Goal: Transaction & Acquisition: Book appointment/travel/reservation

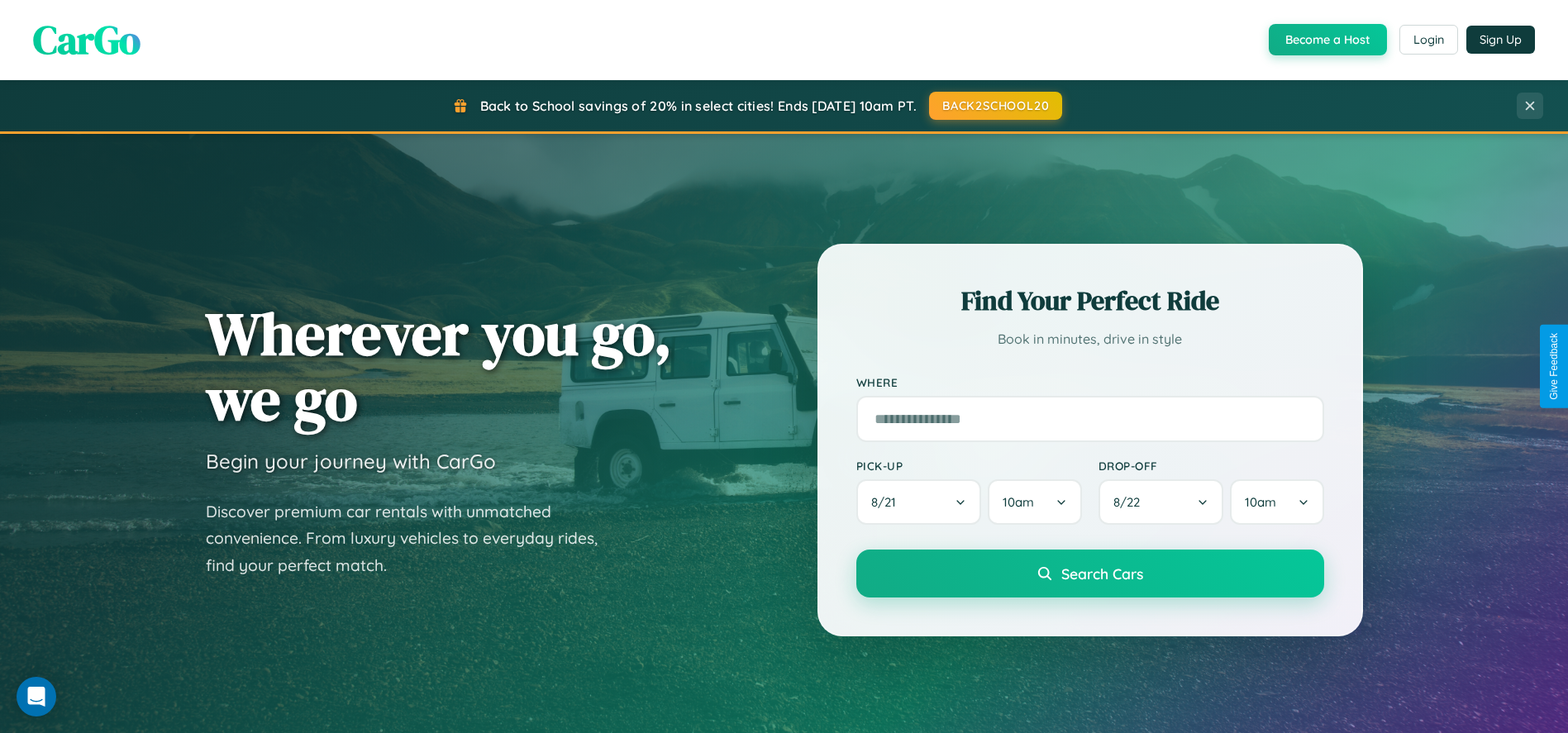
scroll to position [1131, 0]
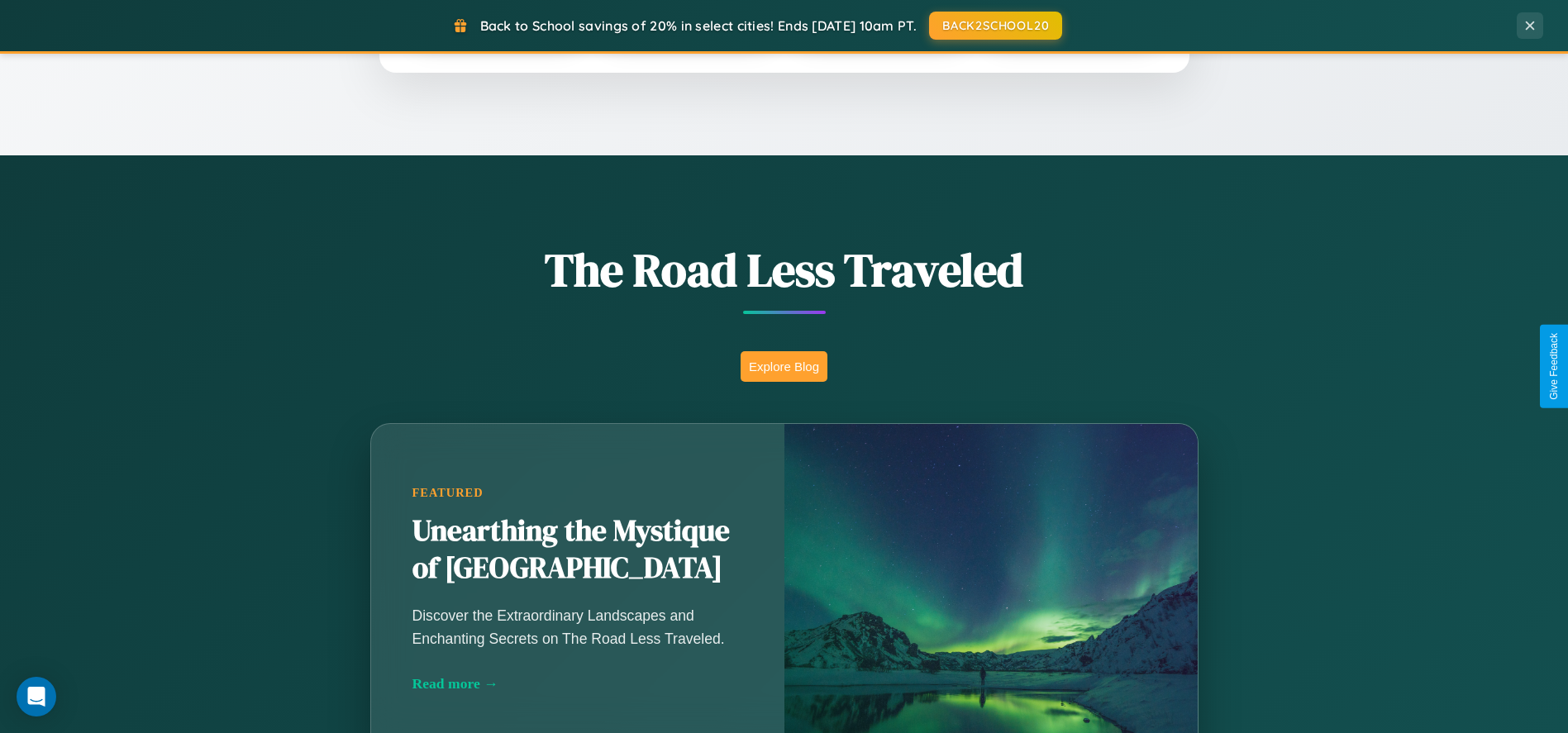
click at [784, 366] on button "Explore Blog" at bounding box center [784, 366] width 86 height 30
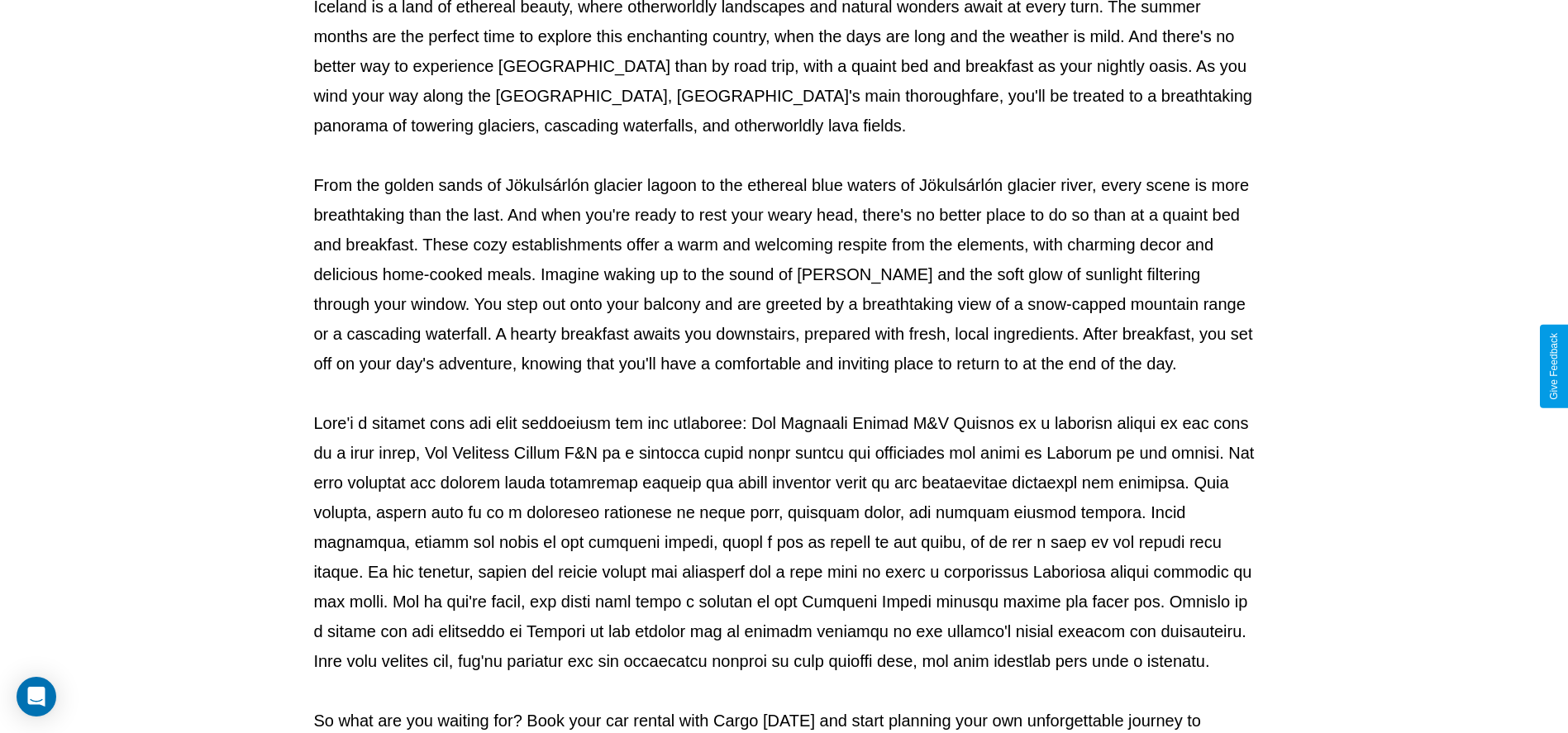
scroll to position [548, 0]
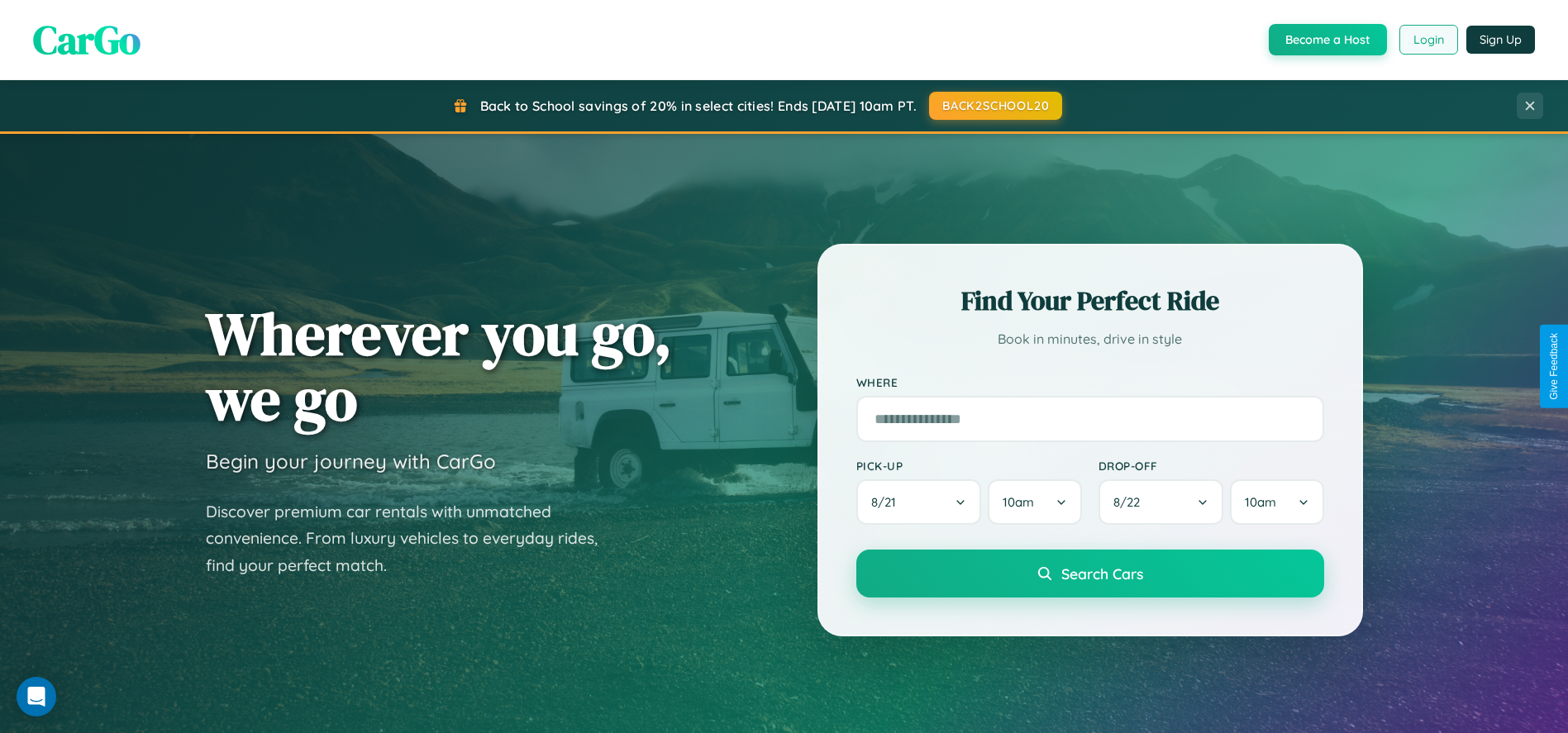
click at [1427, 39] on button "Login" at bounding box center [1429, 39] width 59 height 29
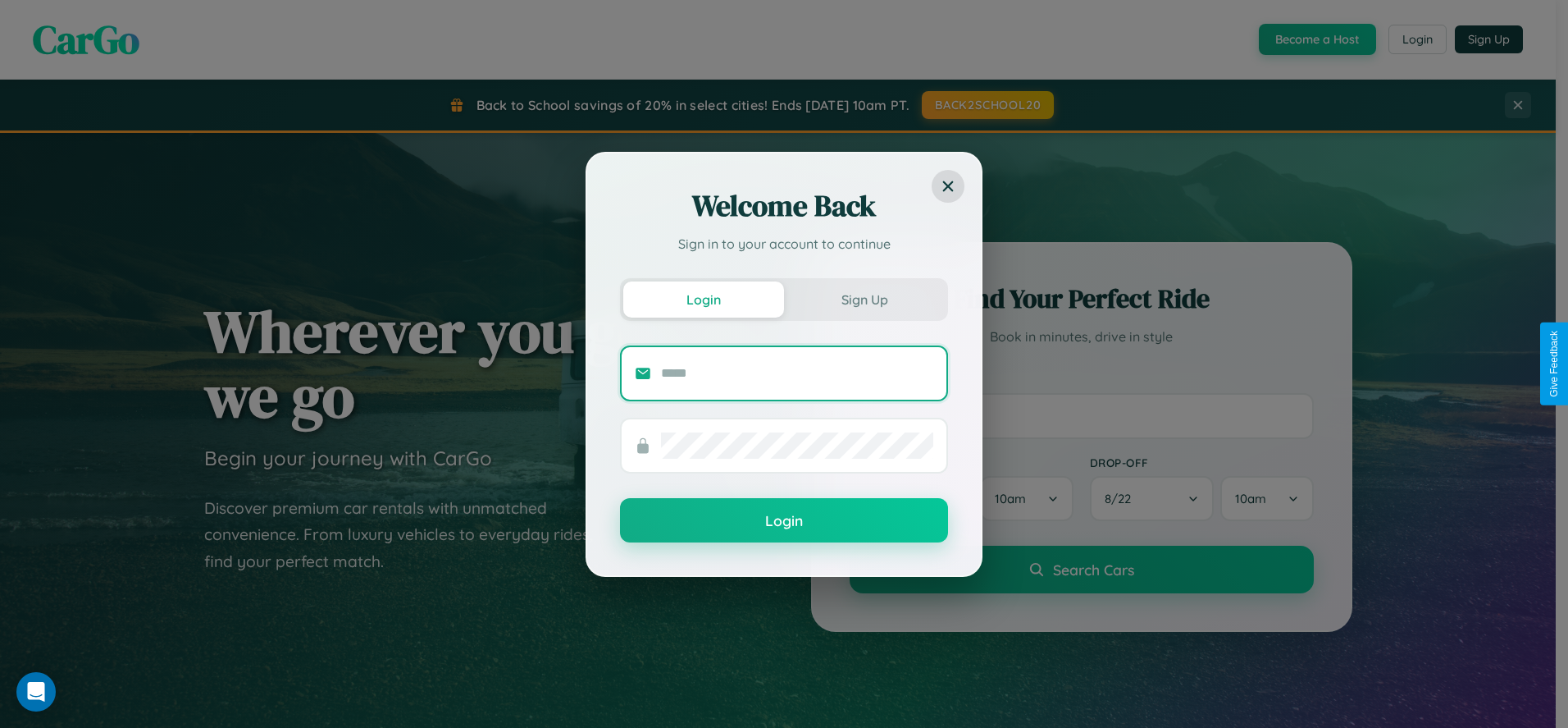
click at [797, 372] on input "text" at bounding box center [797, 373] width 272 height 27
type input "**********"
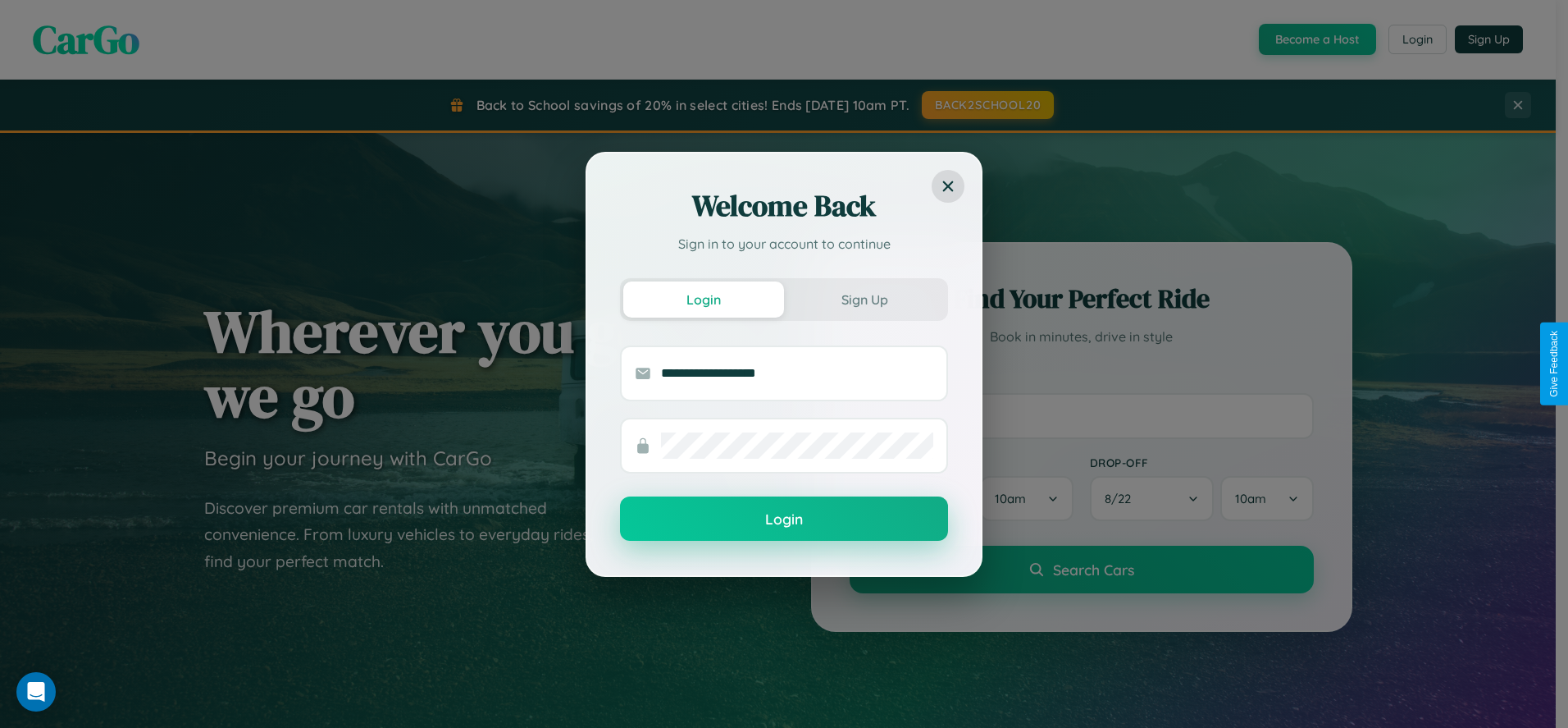
click at [784, 520] on button "Login" at bounding box center [784, 518] width 328 height 44
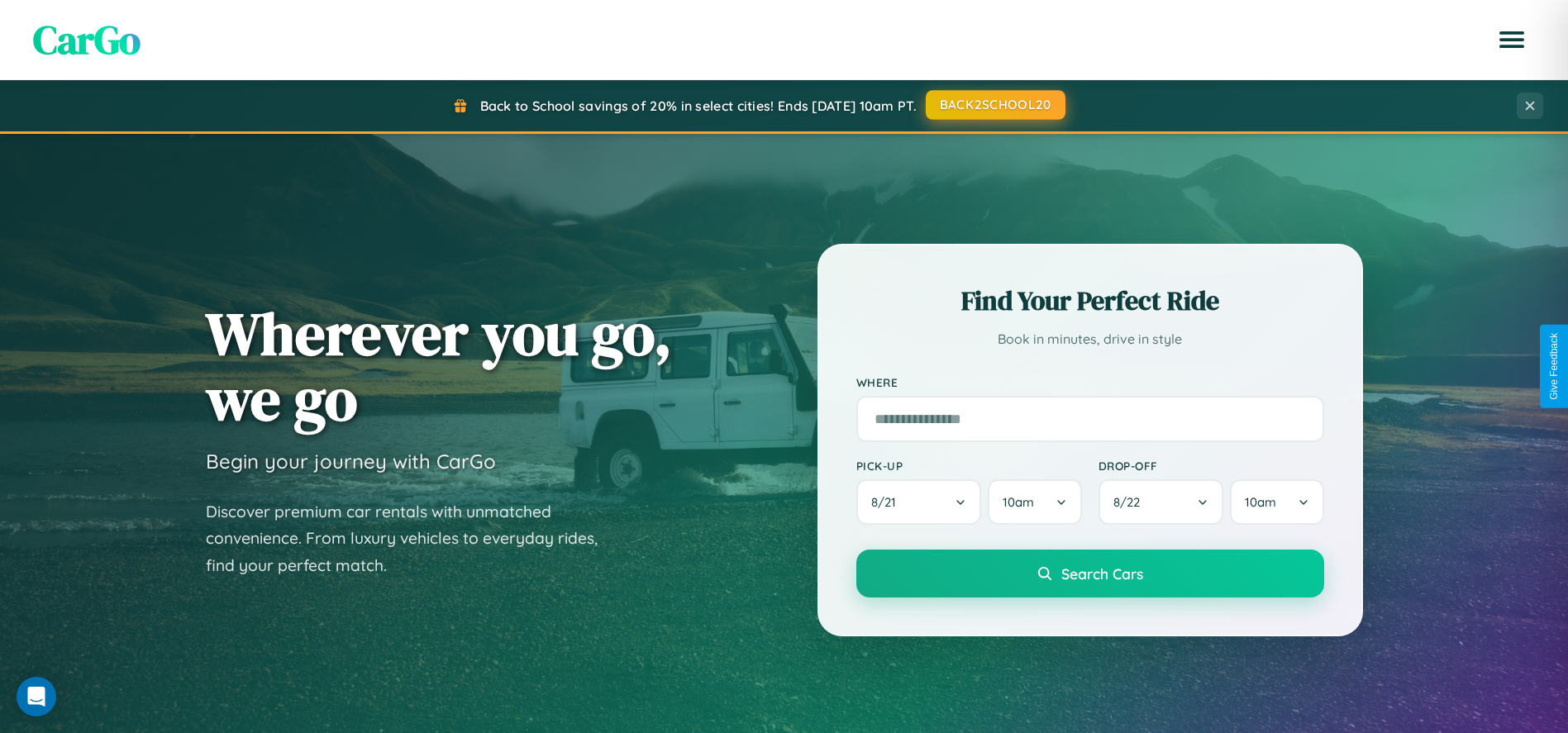
click at [994, 105] on button "BACK2SCHOOL20" at bounding box center [995, 104] width 139 height 29
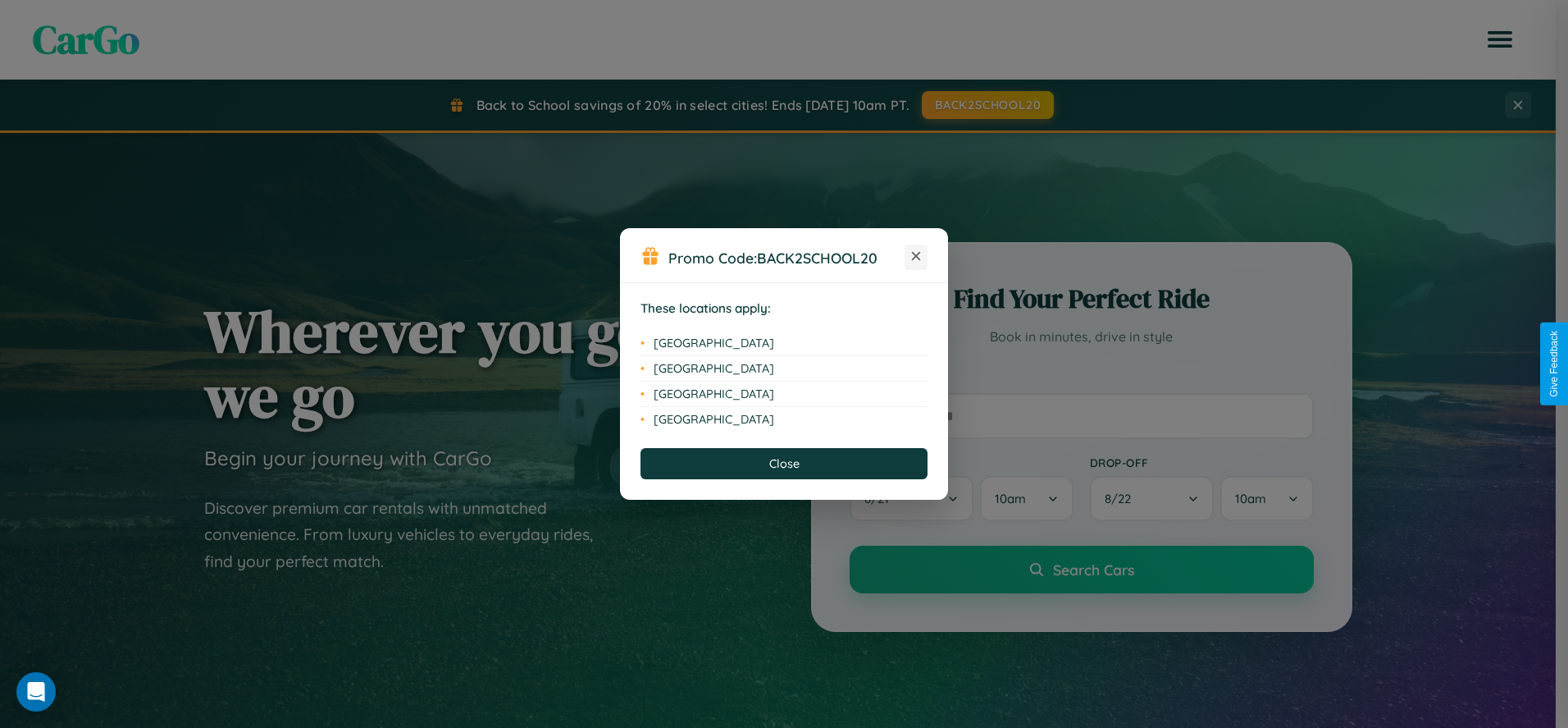
click at [916, 257] on icon at bounding box center [916, 256] width 9 height 9
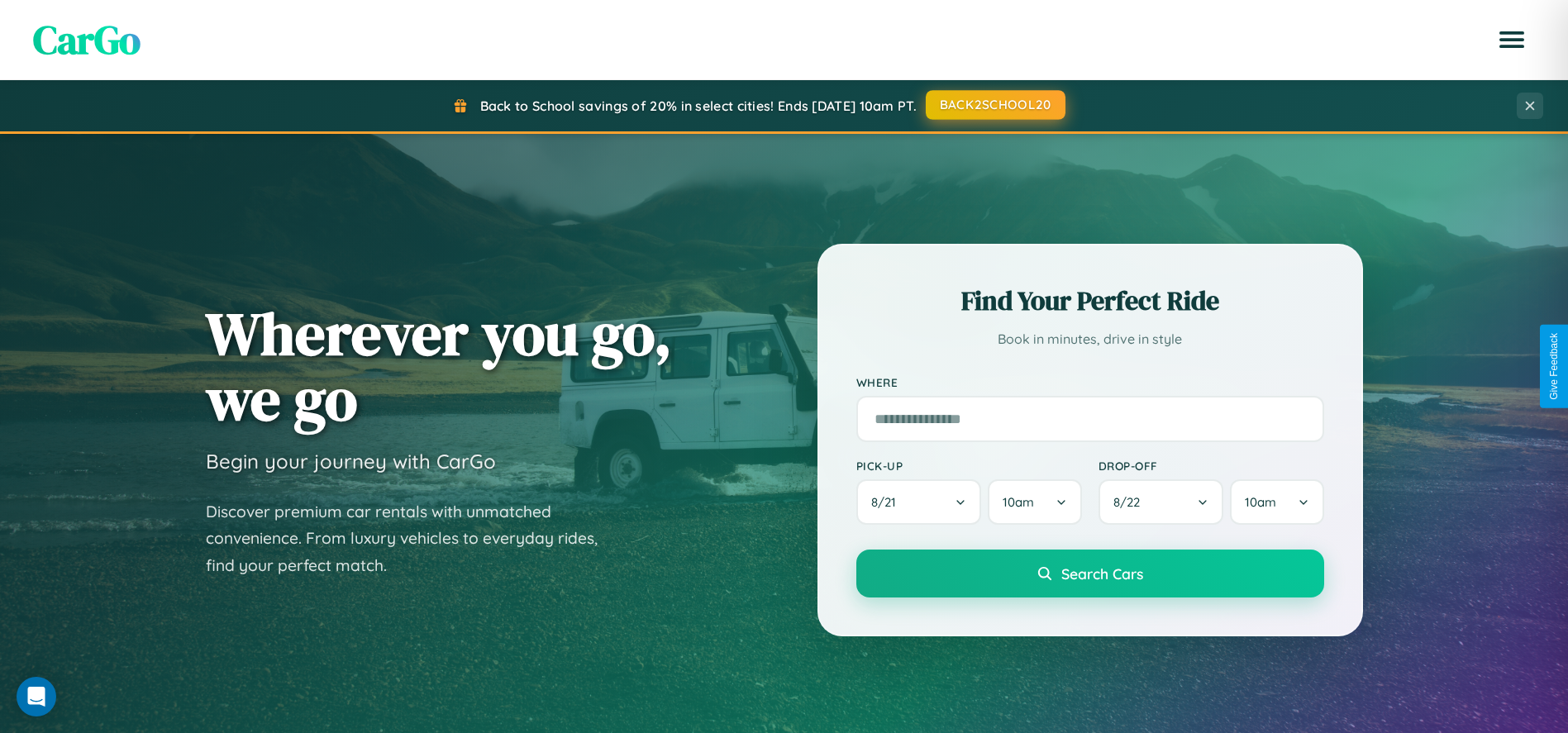
click at [994, 105] on button "BACK2SCHOOL20" at bounding box center [995, 104] width 139 height 29
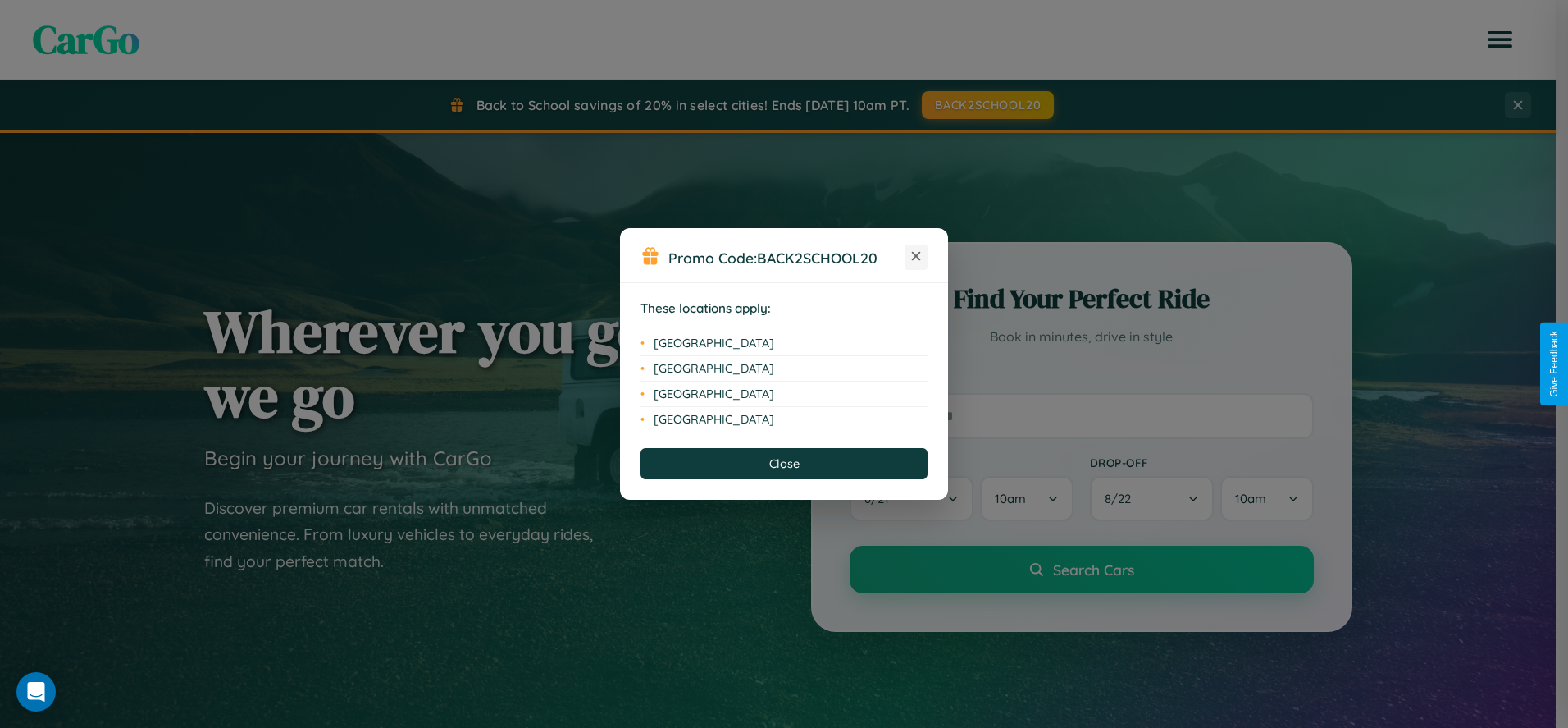
click at [916, 257] on icon at bounding box center [916, 256] width 9 height 9
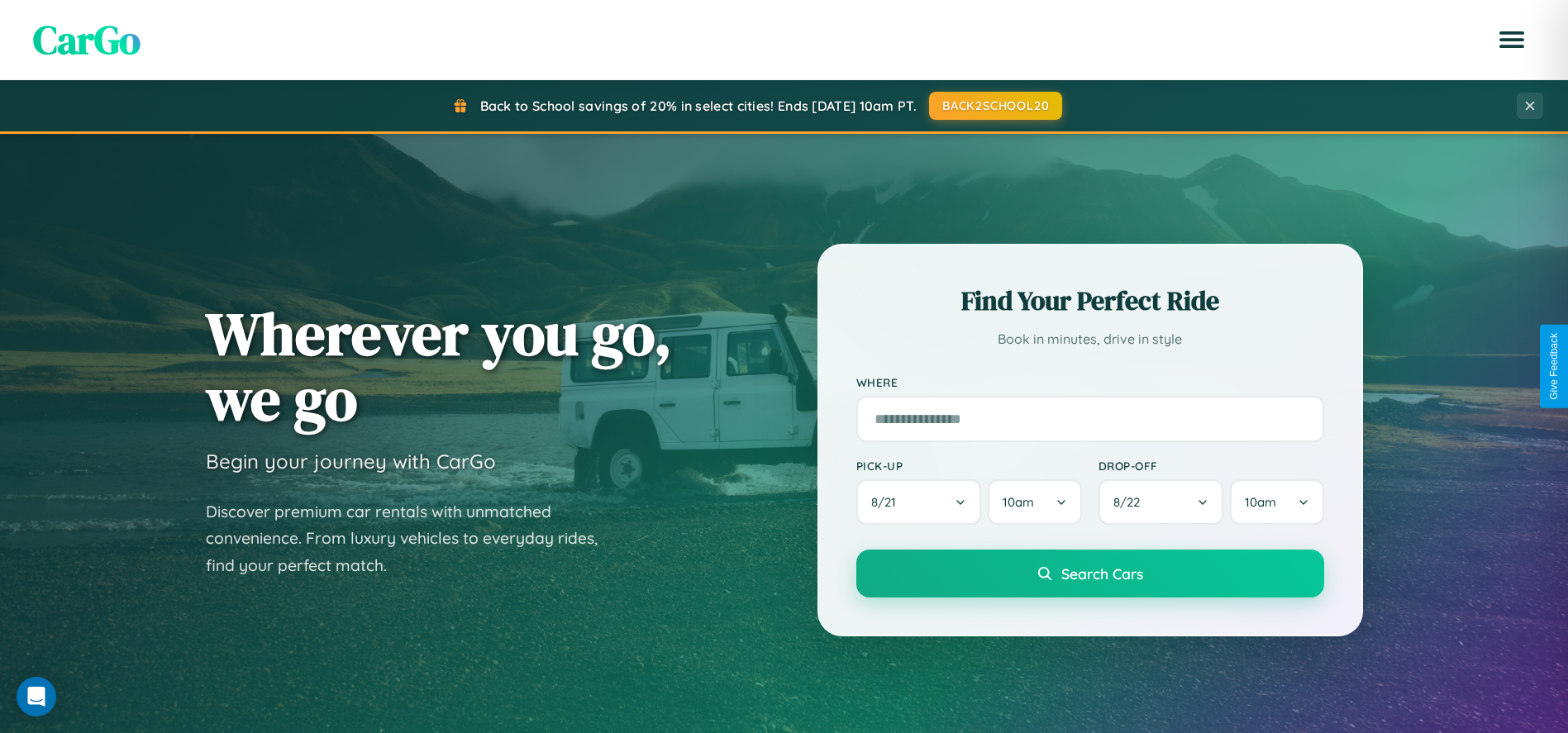
scroll to position [706, 0]
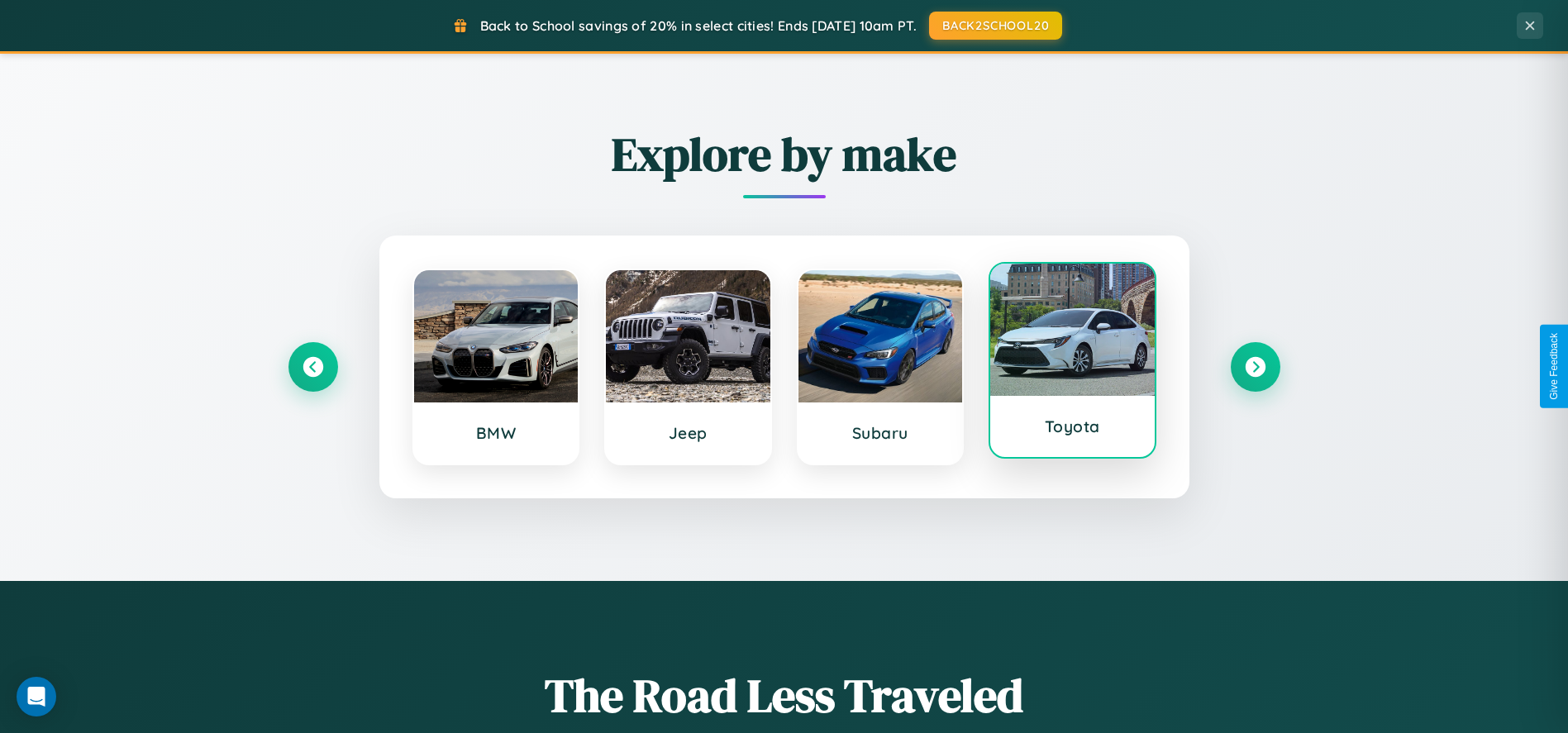
click at [1072, 362] on div at bounding box center [1072, 330] width 164 height 133
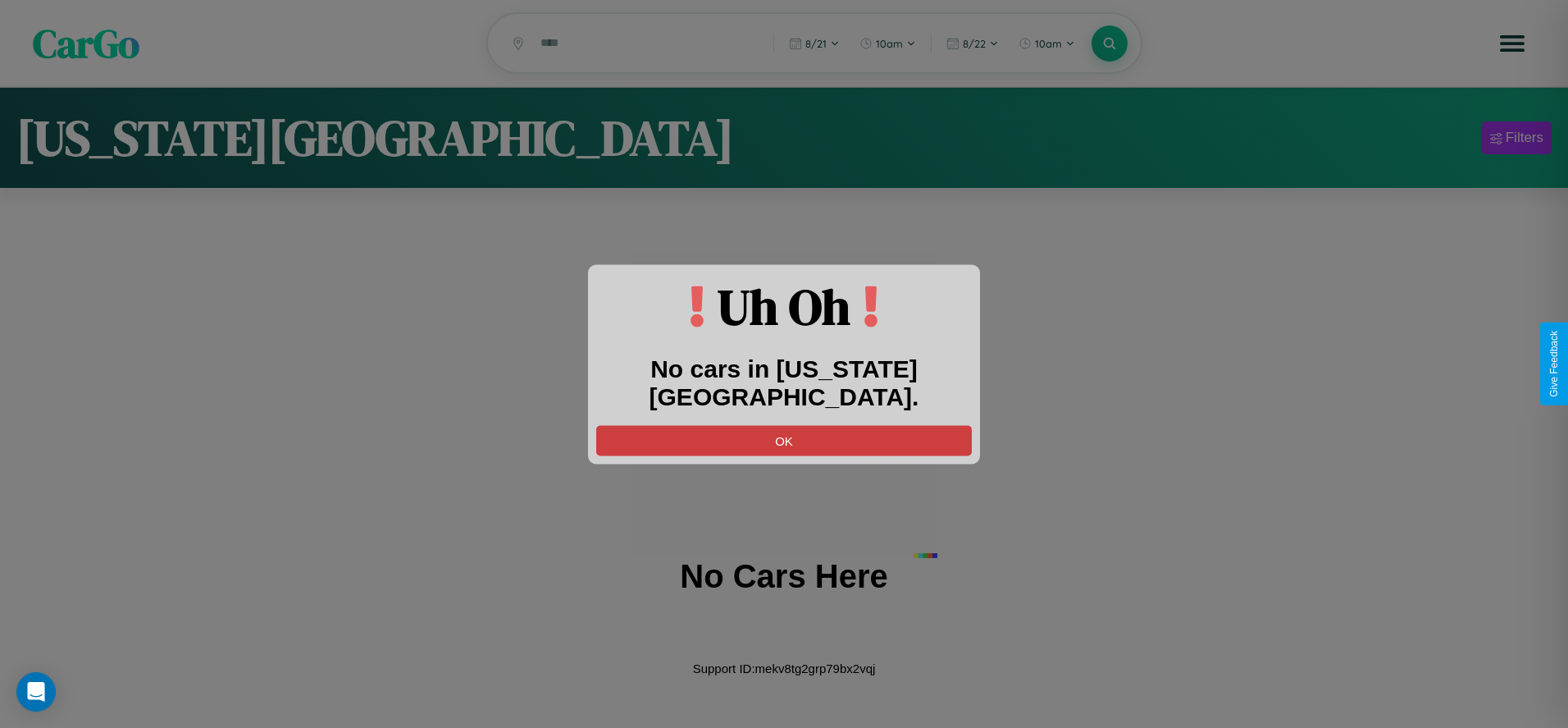
click at [784, 425] on button "OK" at bounding box center [784, 440] width 376 height 30
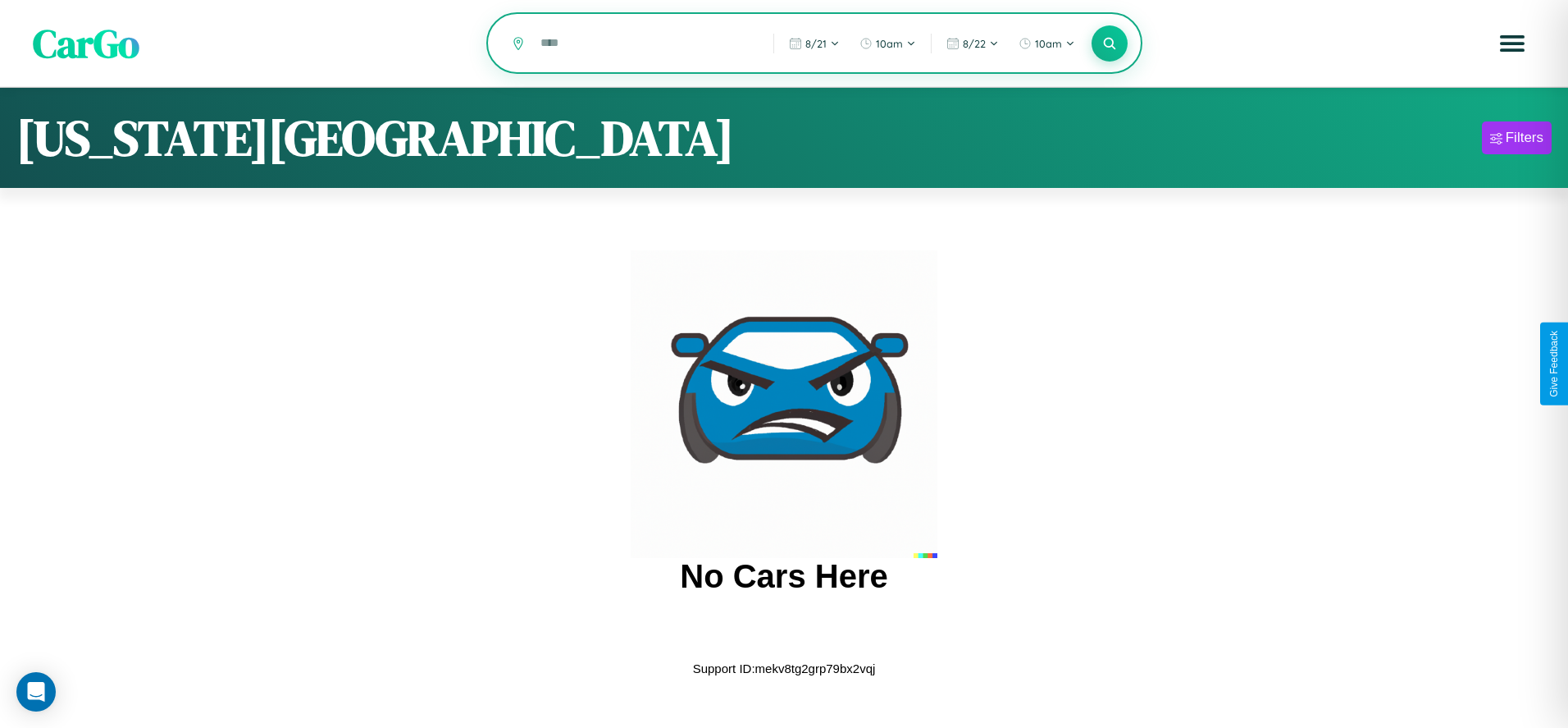
click at [645, 44] on input "text" at bounding box center [645, 42] width 225 height 28
click at [1110, 44] on icon at bounding box center [1109, 42] width 16 height 16
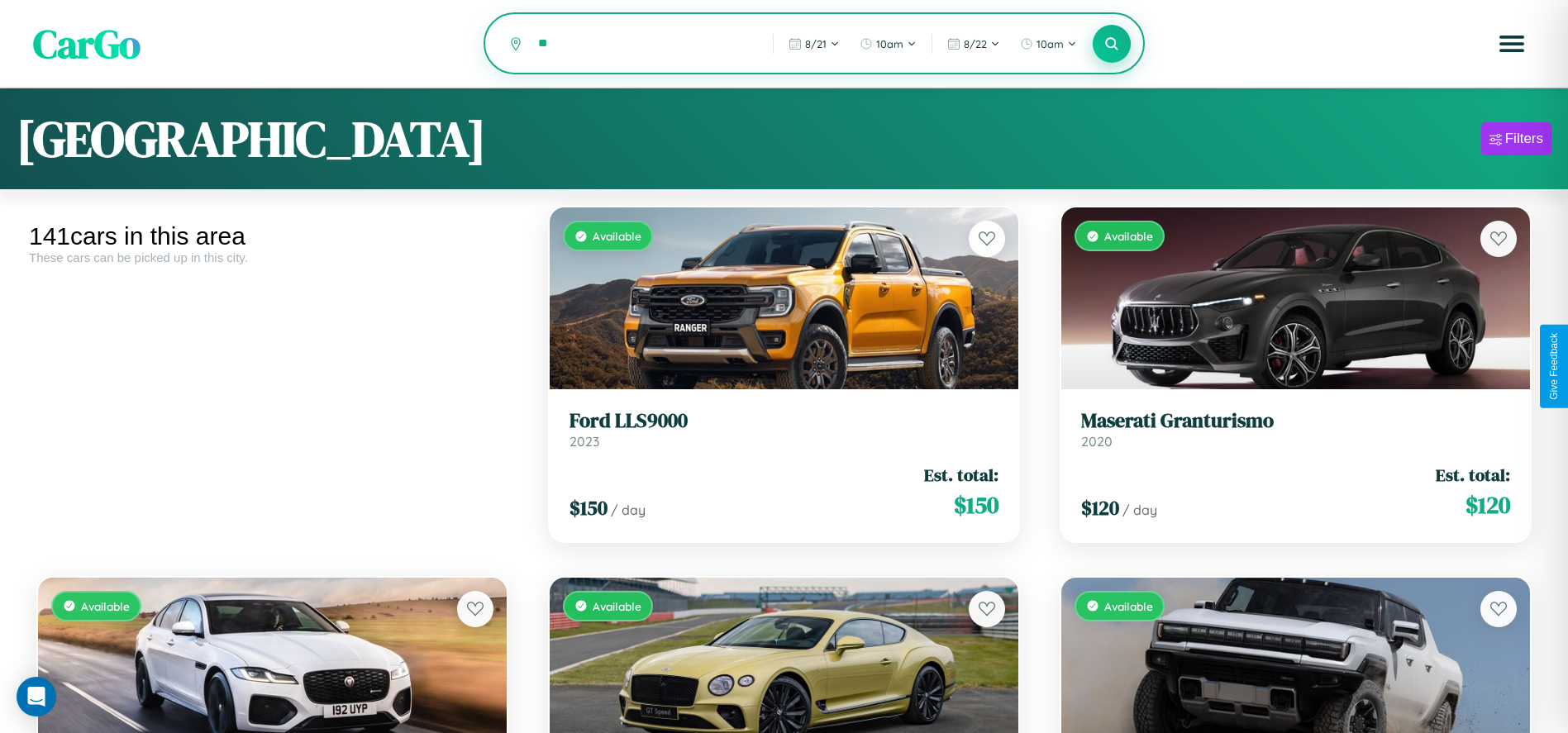
type input "*"
click at [1112, 44] on icon at bounding box center [1112, 43] width 16 height 16
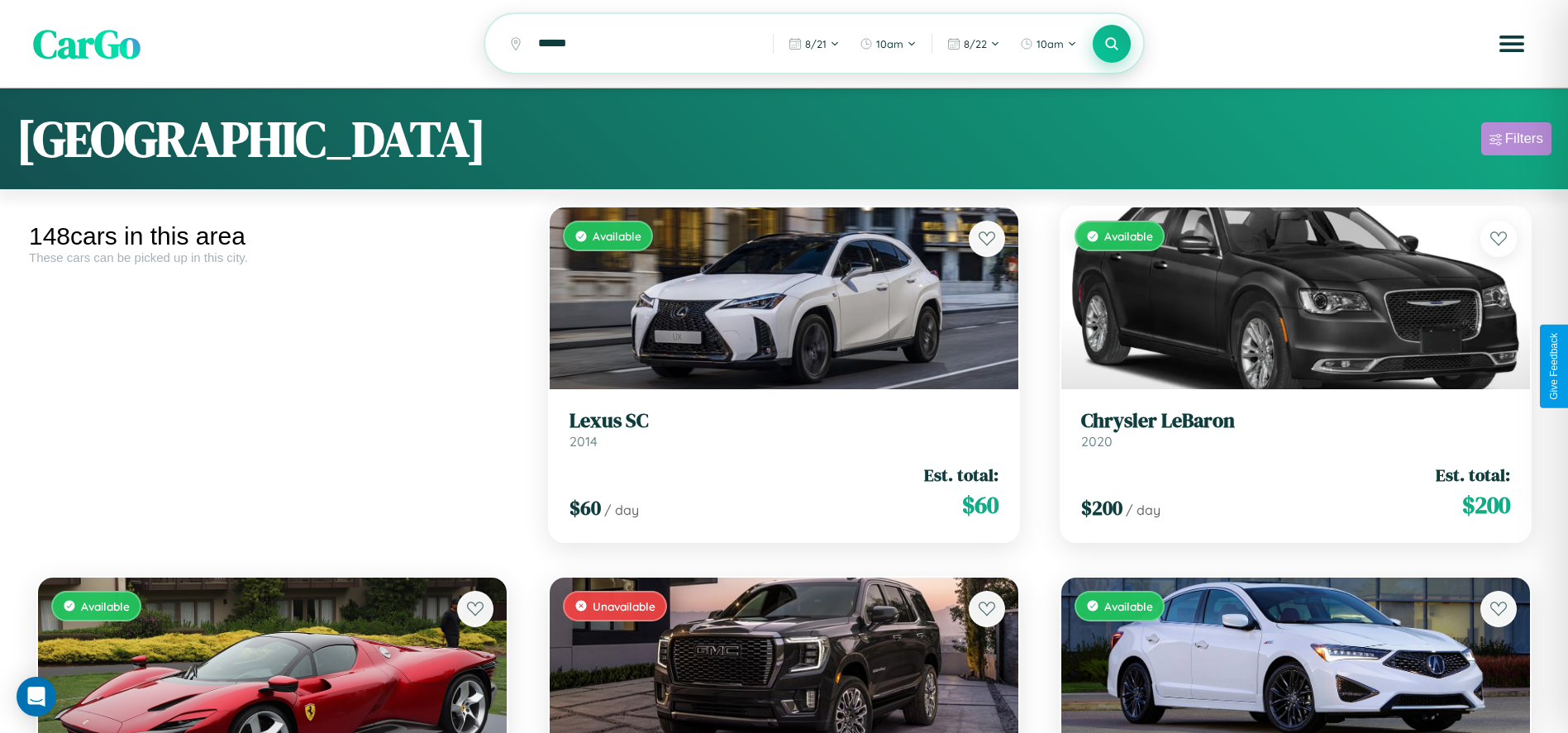
click at [1516, 141] on div "Filters" at bounding box center [1524, 139] width 38 height 17
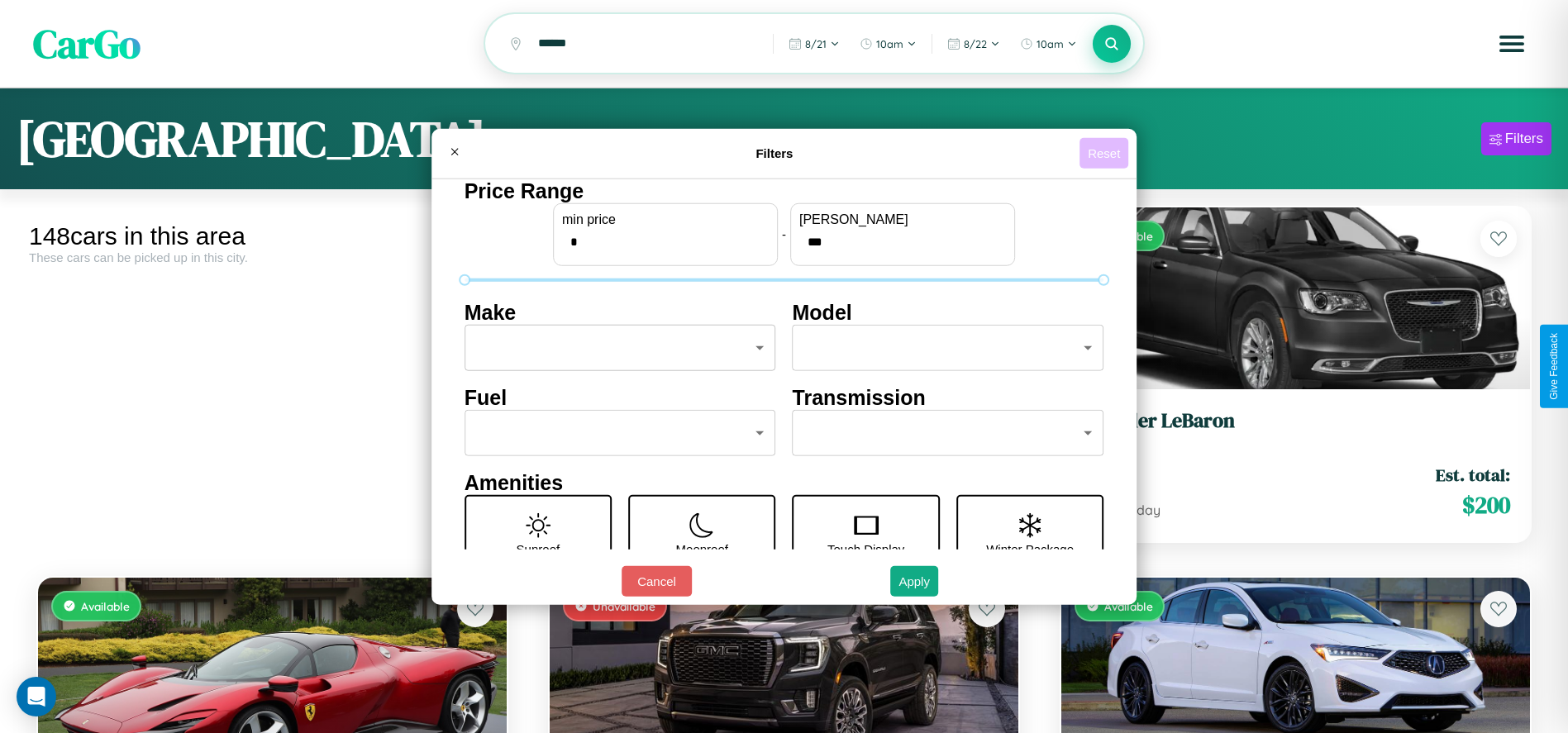
click at [1107, 153] on button "Reset" at bounding box center [1103, 153] width 49 height 30
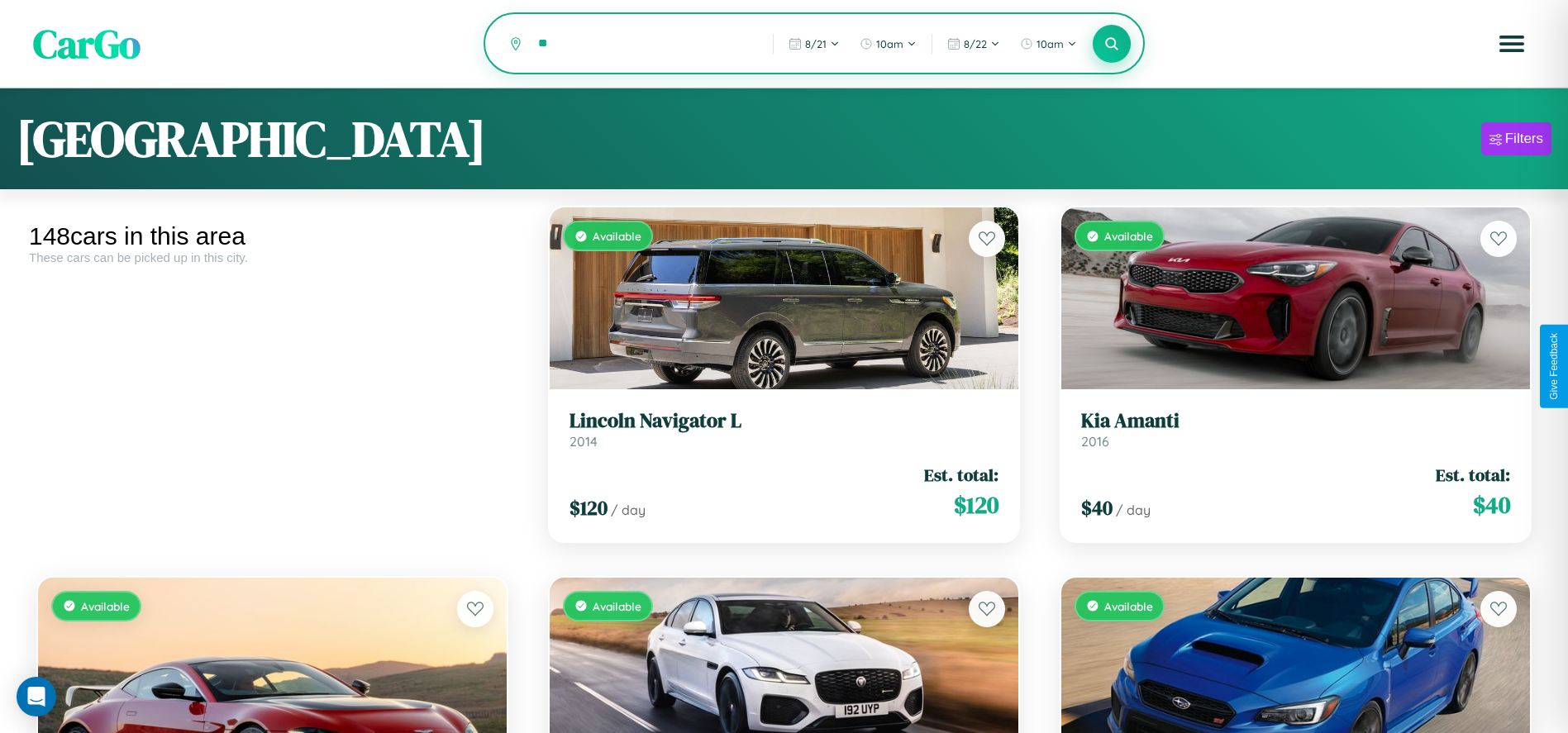
type input "*"
type input "*********"
click at [1112, 44] on icon at bounding box center [1112, 43] width 16 height 16
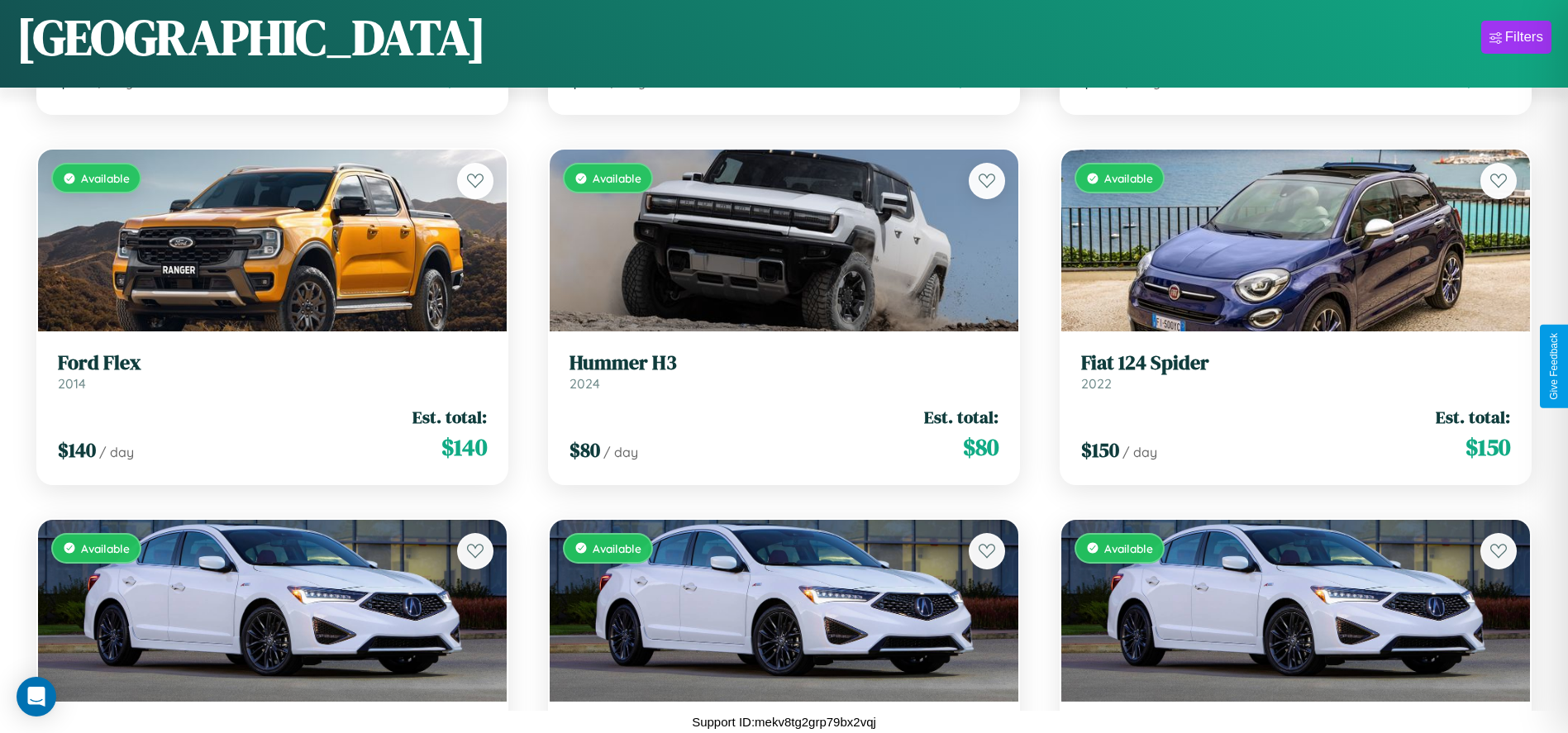
scroll to position [9492, 0]
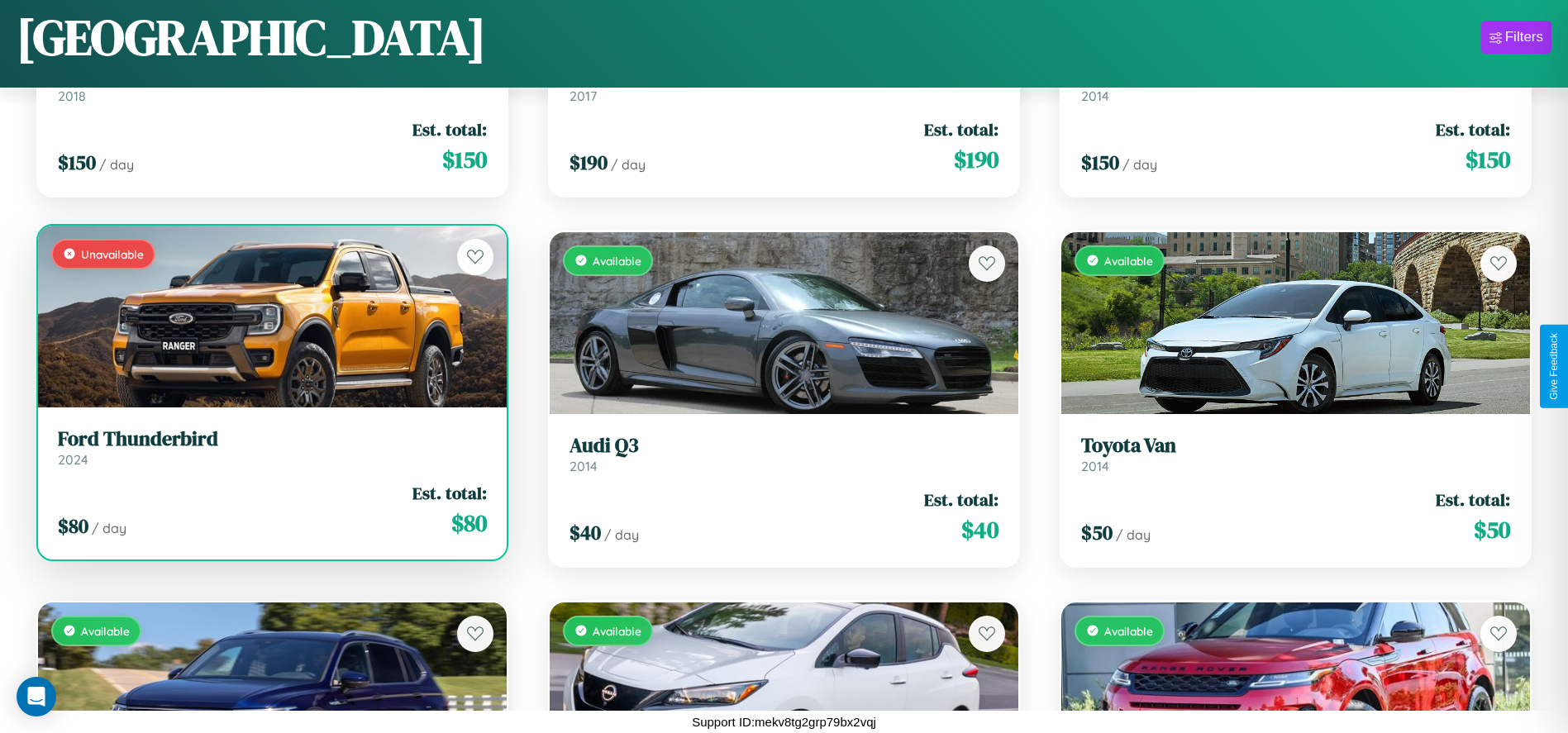
click at [270, 316] on div "Unavailable" at bounding box center [272, 316] width 469 height 182
click at [270, 315] on div "Unavailable" at bounding box center [272, 316] width 469 height 182
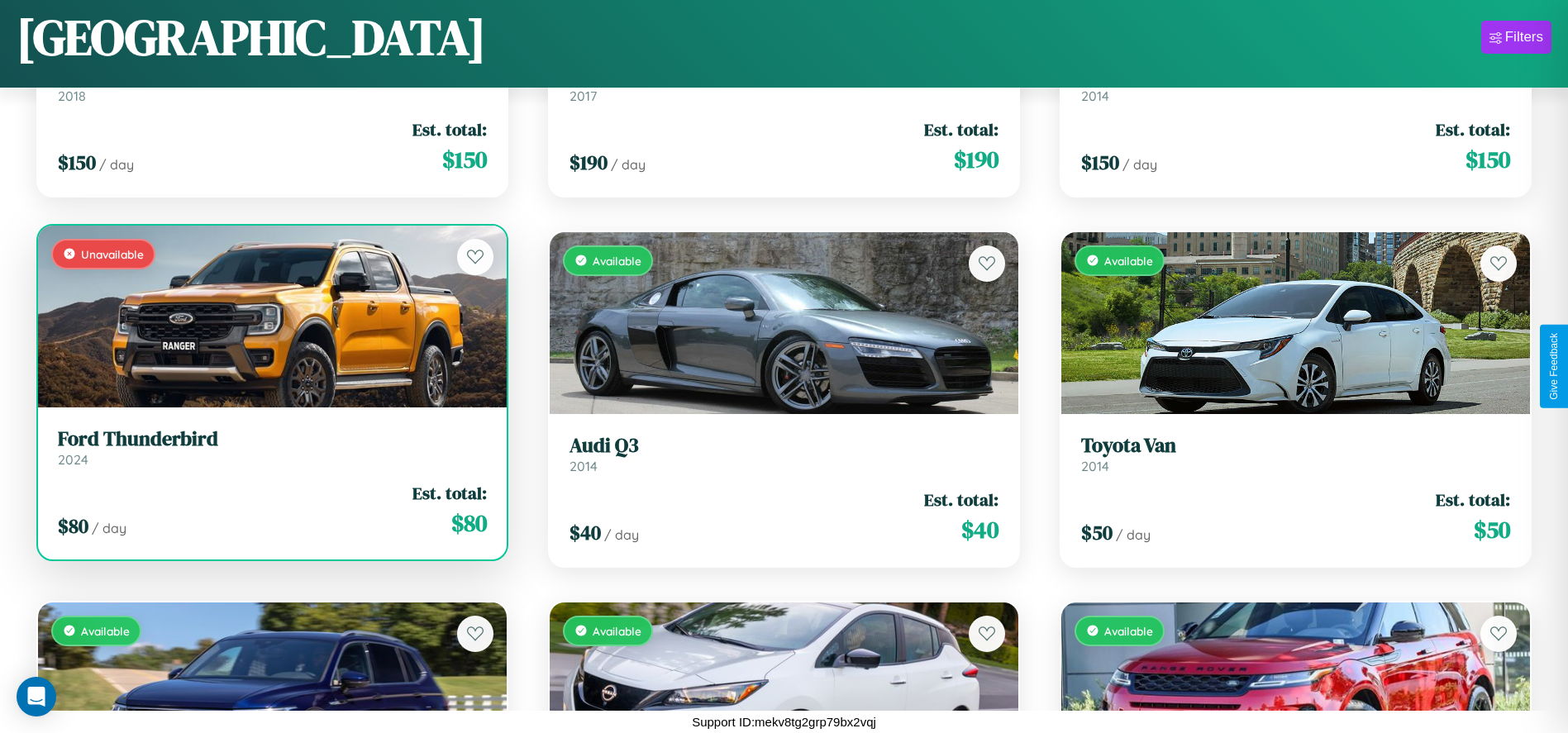
click at [270, 315] on div "Unavailable" at bounding box center [272, 316] width 469 height 182
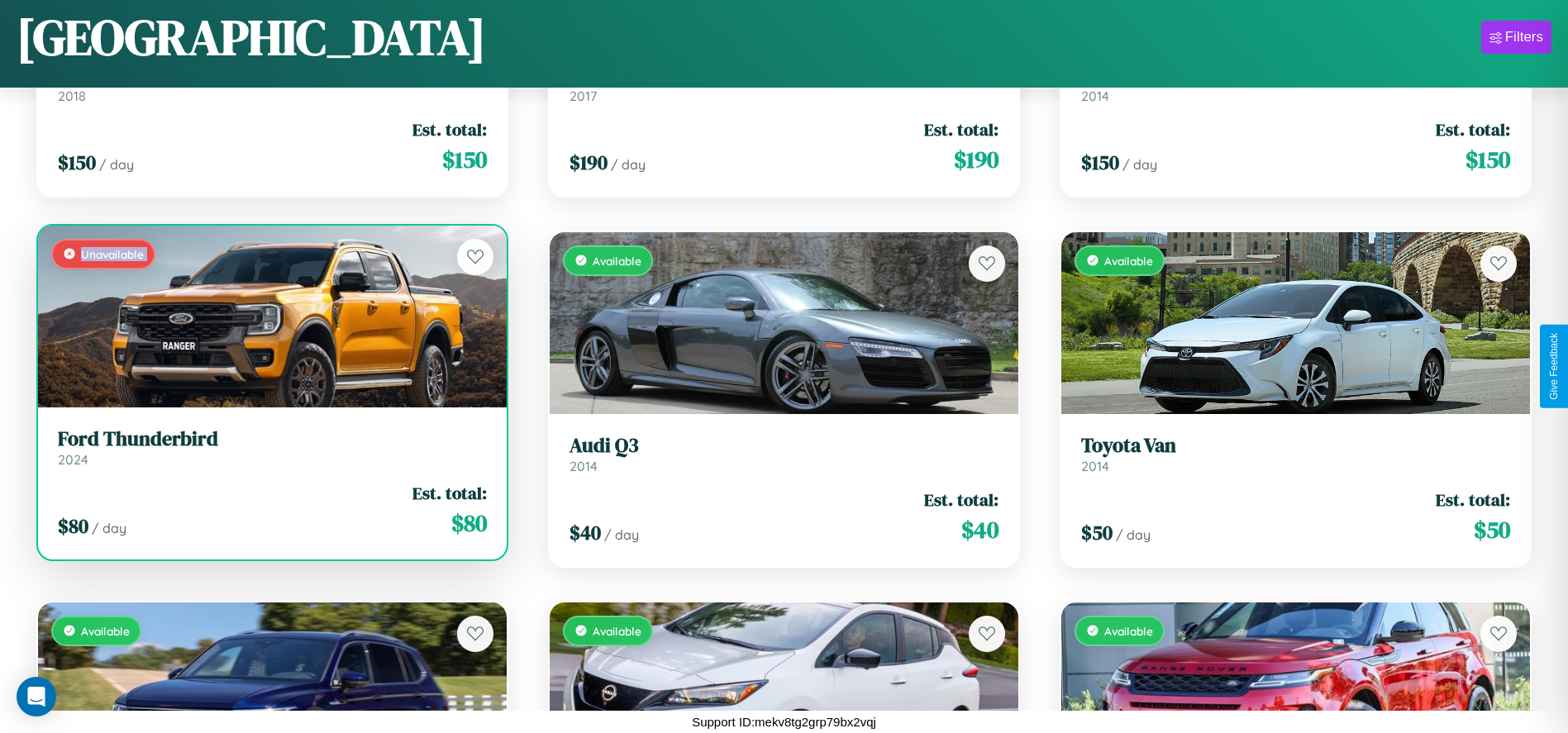
click at [270, 315] on div "Unavailable" at bounding box center [272, 316] width 469 height 182
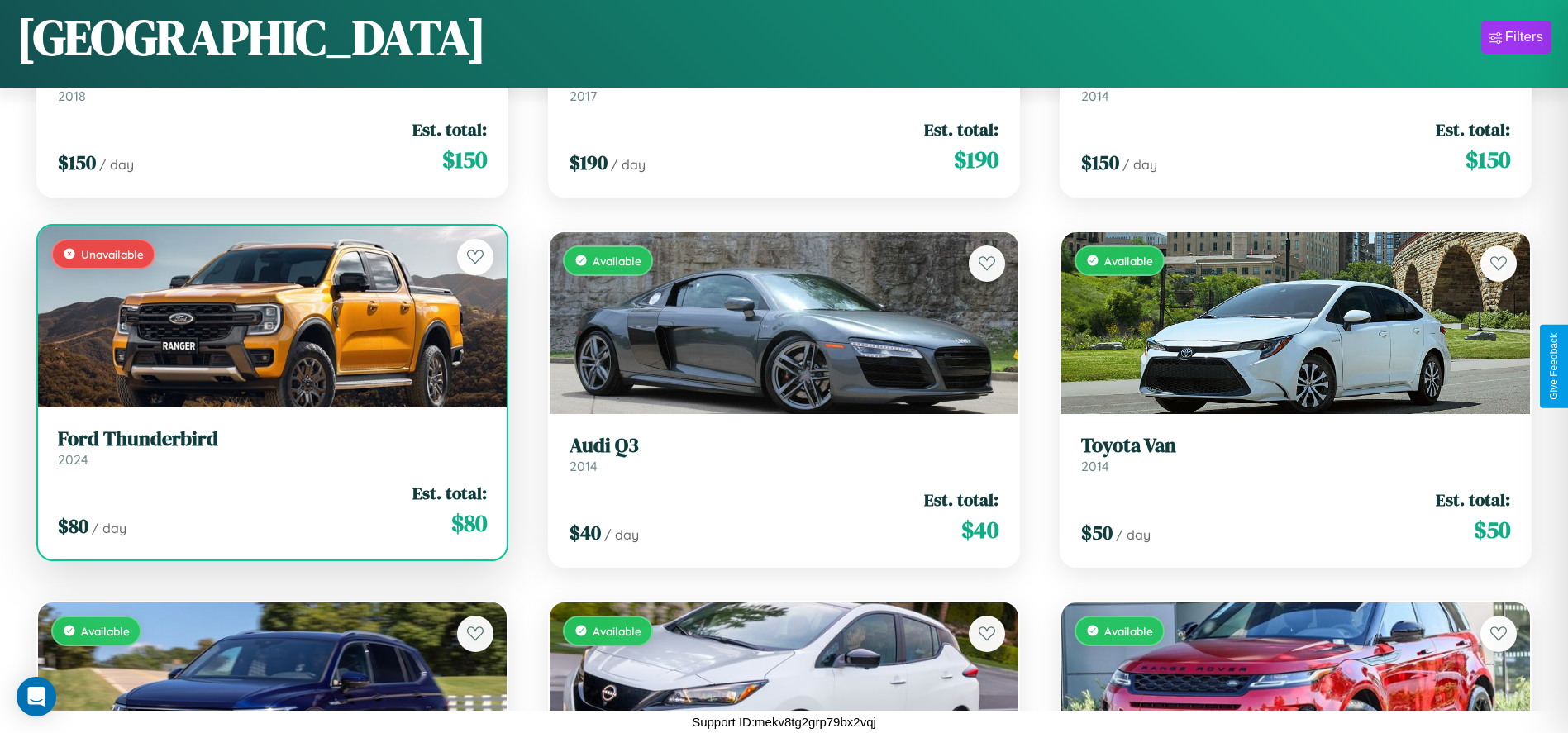
click at [270, 315] on div "Unavailable" at bounding box center [272, 316] width 469 height 182
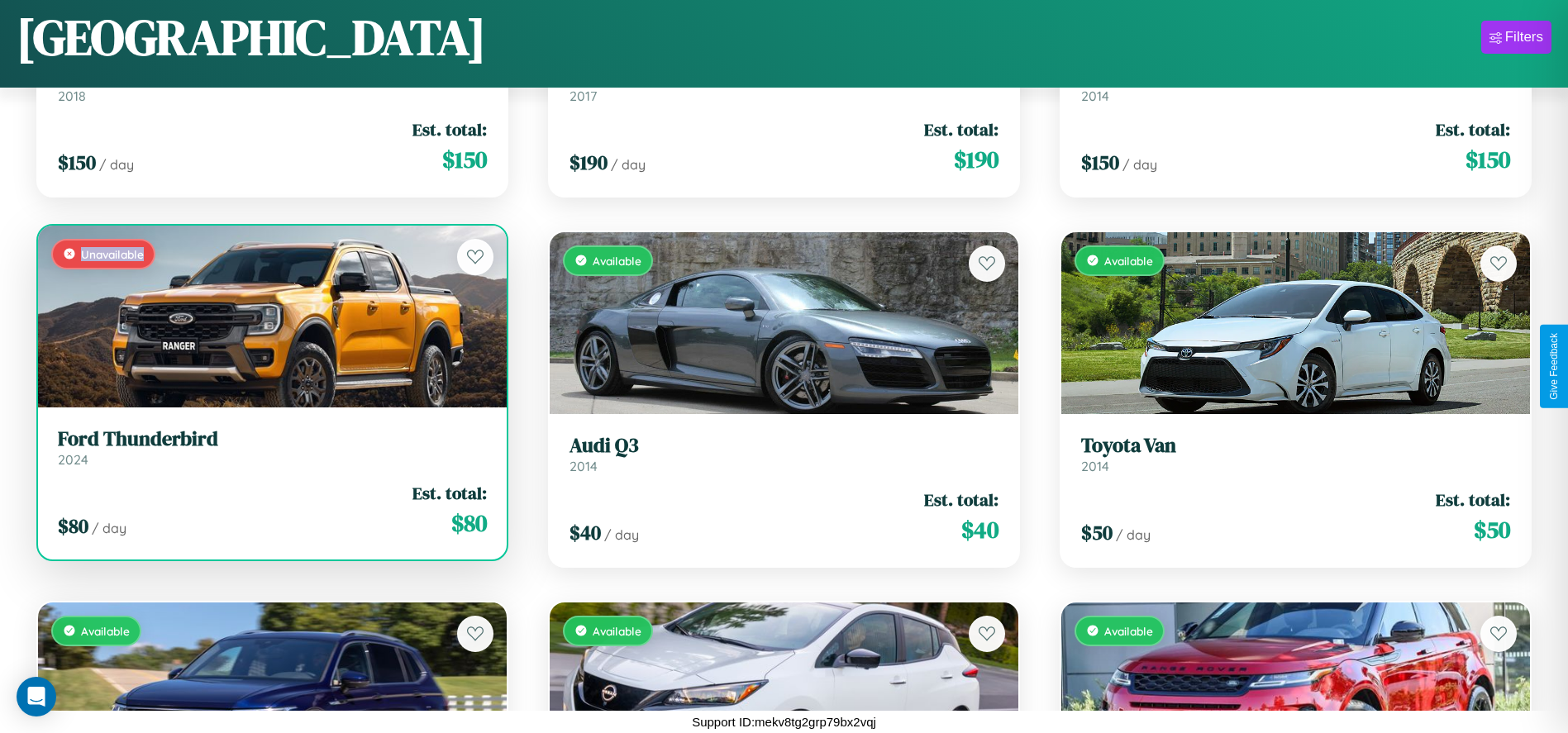
click at [270, 315] on div "Unavailable" at bounding box center [272, 316] width 469 height 182
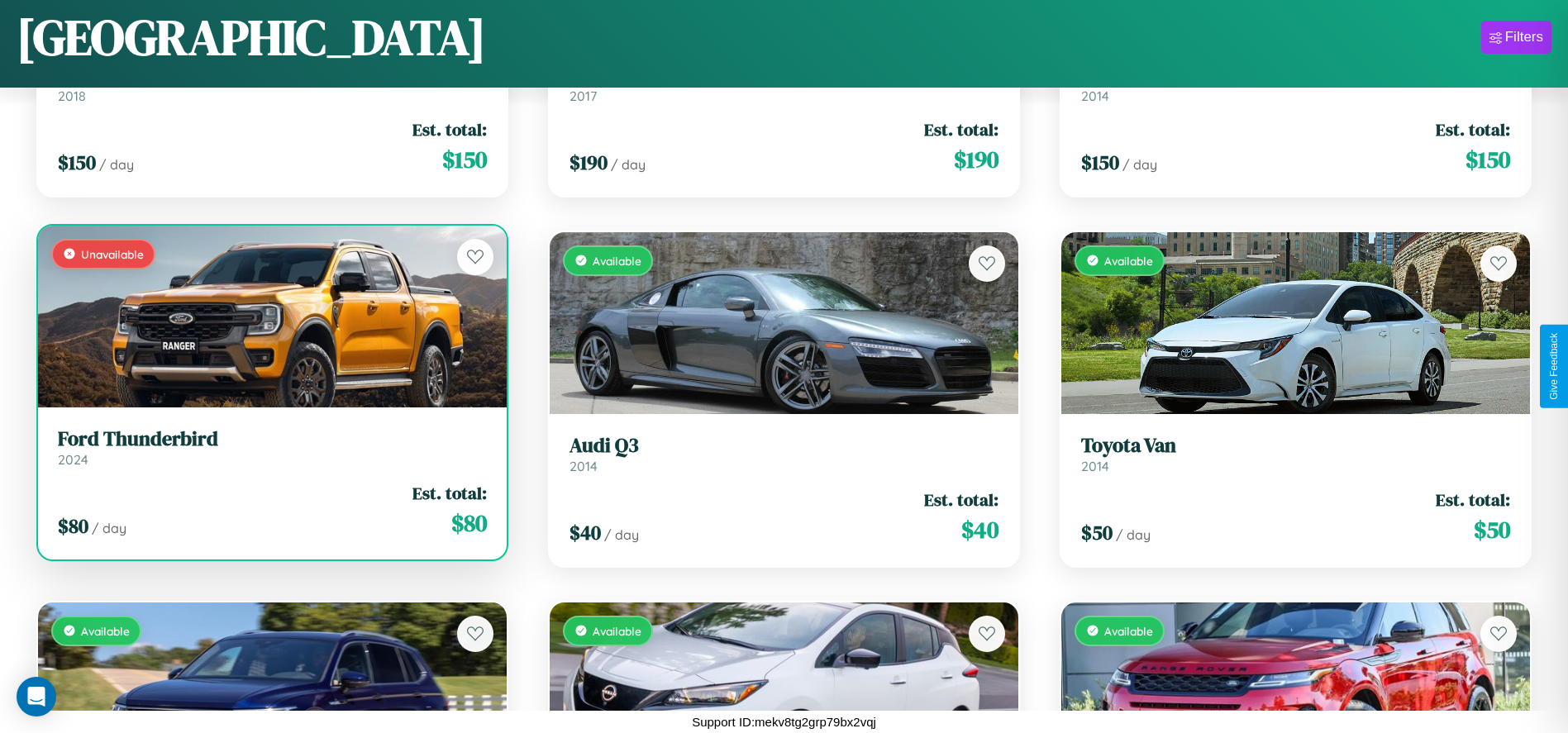
click at [270, 447] on h3 "Ford Thunderbird" at bounding box center [272, 439] width 429 height 24
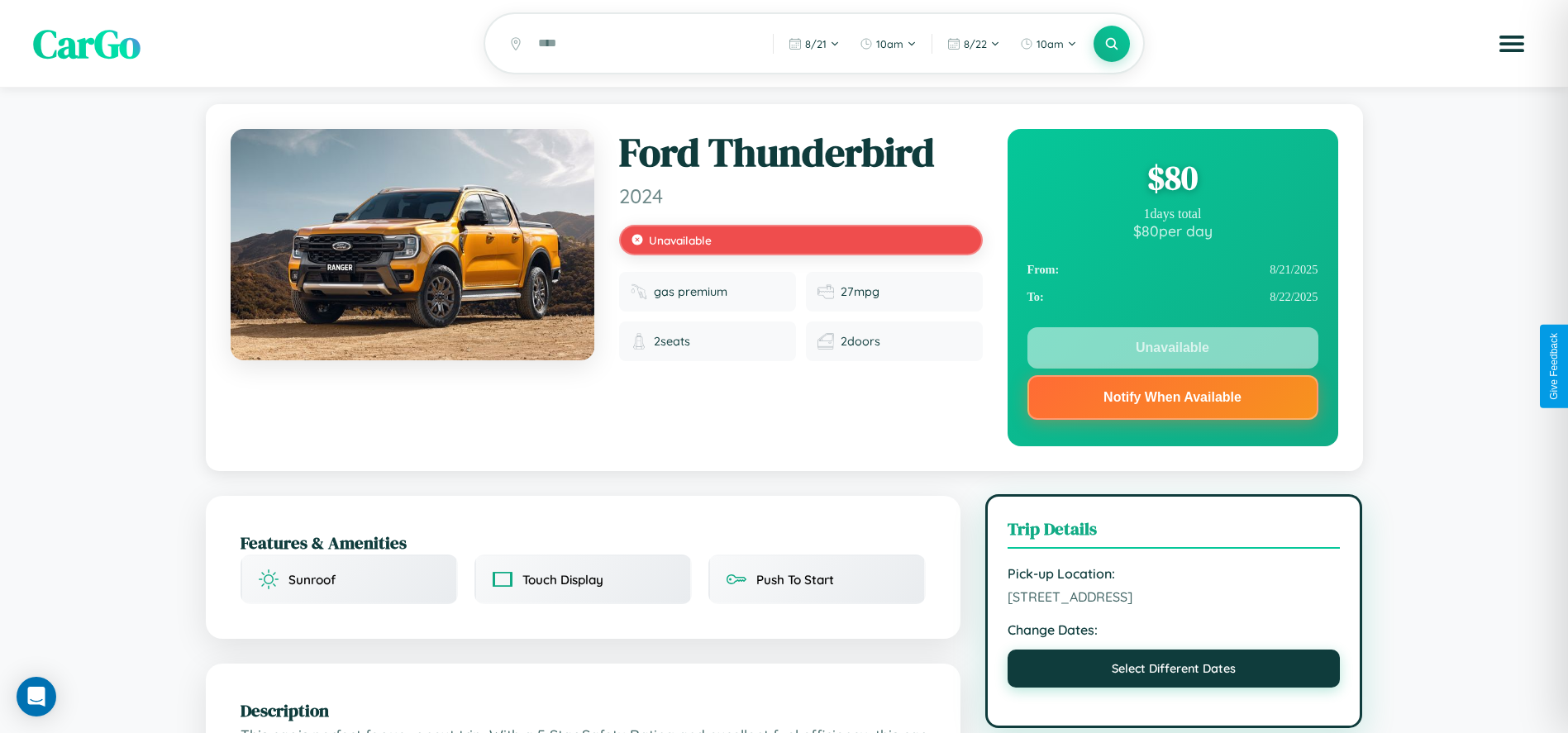
click at [1174, 673] on button "Select Different Dates" at bounding box center [1174, 668] width 333 height 38
select select "*"
select select "****"
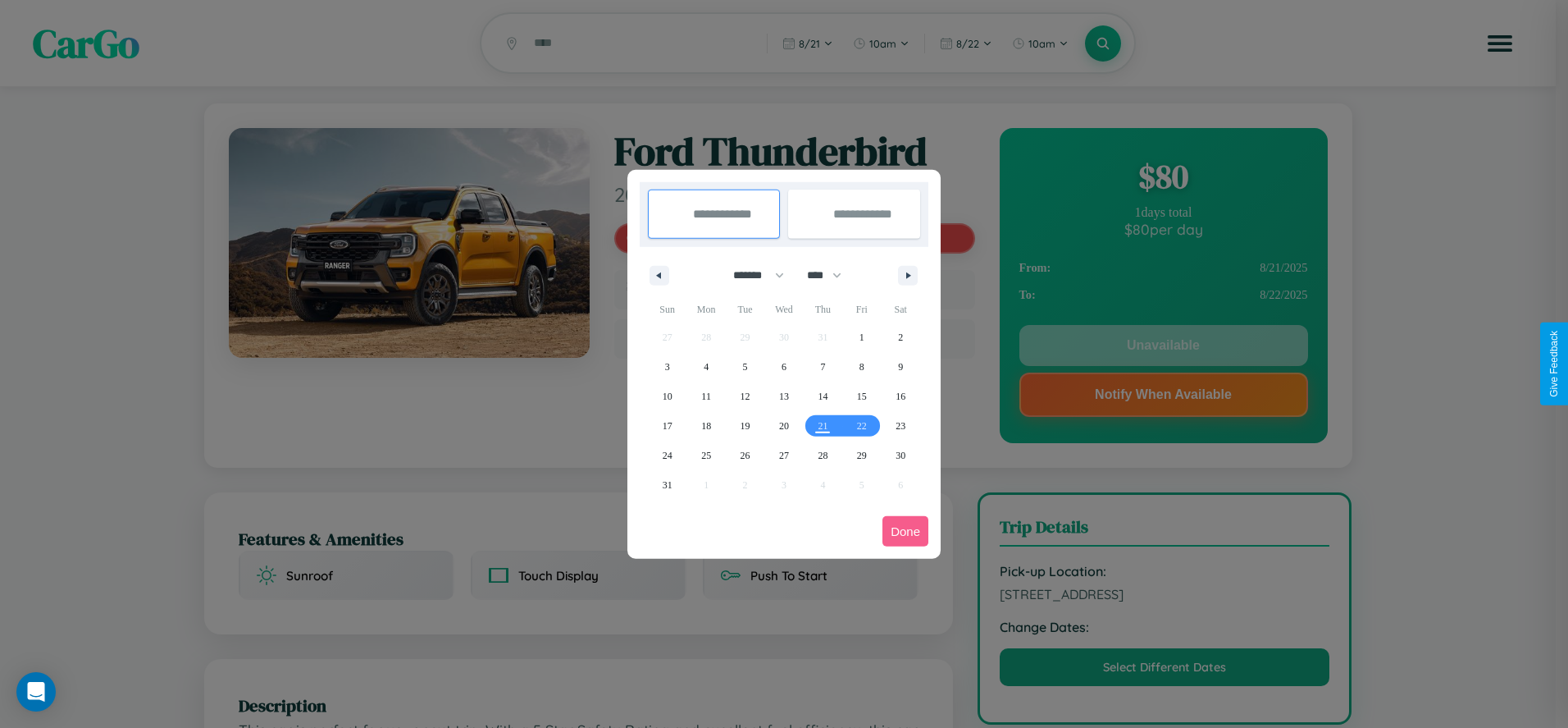
click at [751, 275] on select "******* ******** ***** ***** *** **** **** ****** ********* ******* ******** **…" at bounding box center [756, 275] width 70 height 27
select select "*"
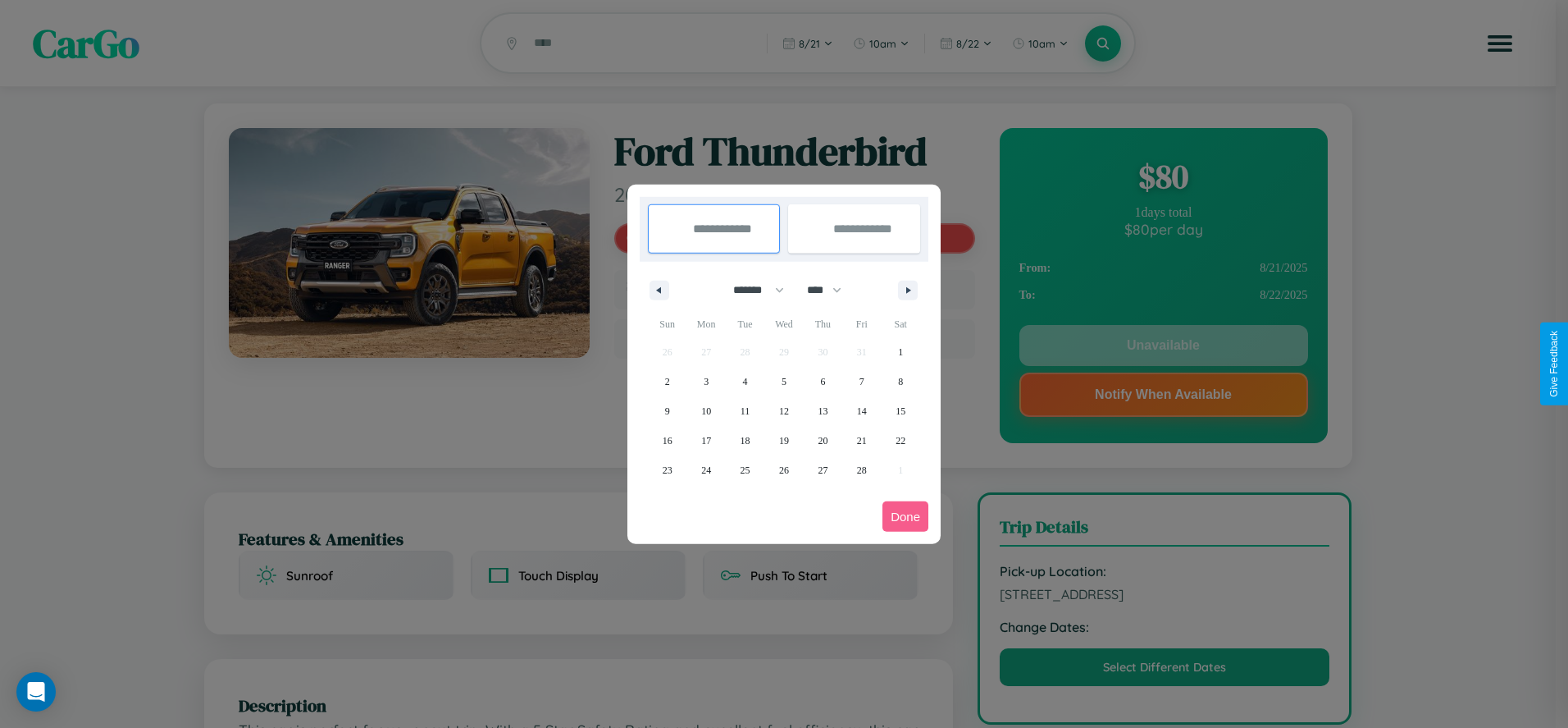
click at [832, 290] on select "**** **** **** **** **** **** **** **** **** **** **** **** **** **** **** ****…" at bounding box center [823, 290] width 49 height 27
select select "****"
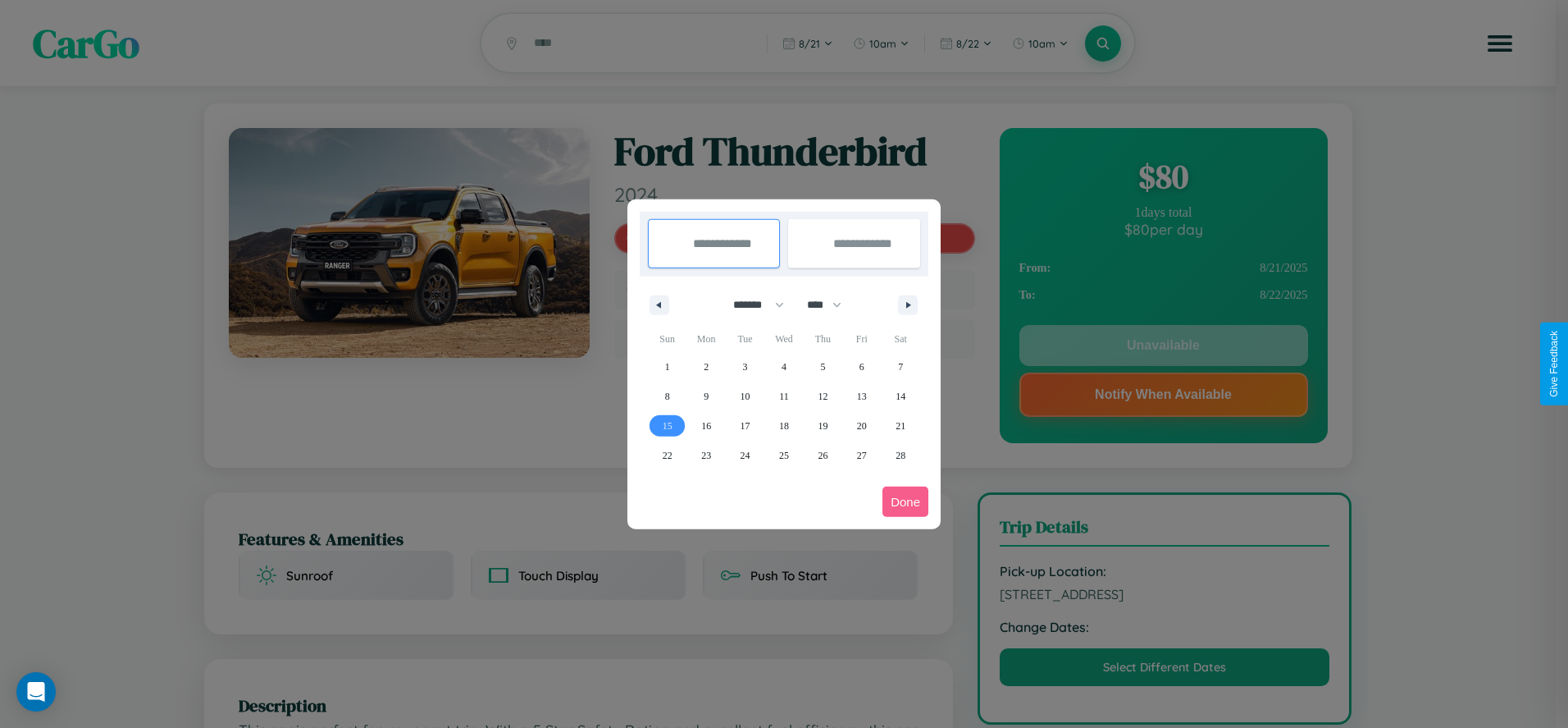
click at [667, 425] on span "15" at bounding box center [668, 425] width 10 height 29
type input "**********"
click at [706, 425] on span "16" at bounding box center [706, 425] width 10 height 29
type input "**********"
click at [905, 501] on button "Done" at bounding box center [905, 501] width 46 height 30
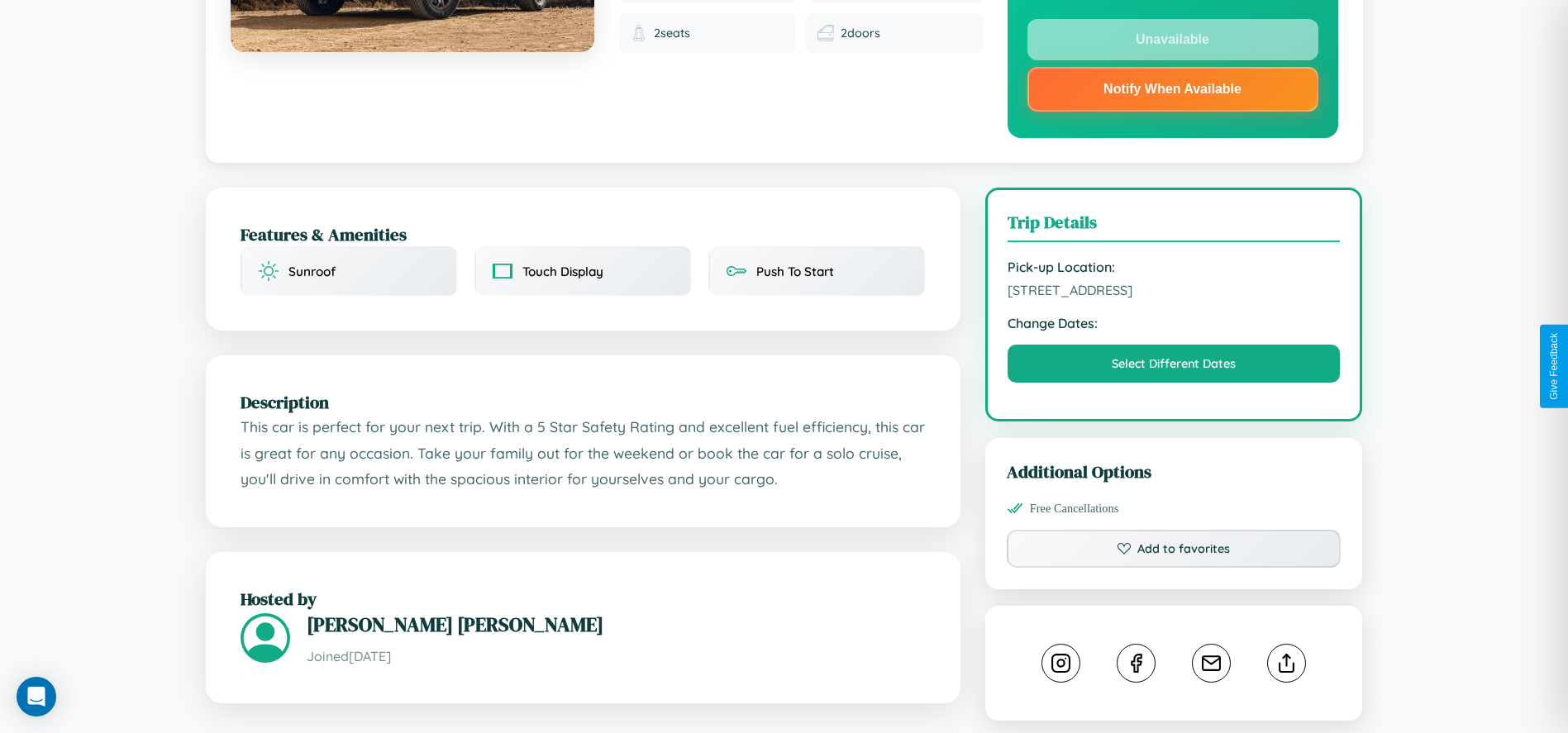
scroll to position [493, 0]
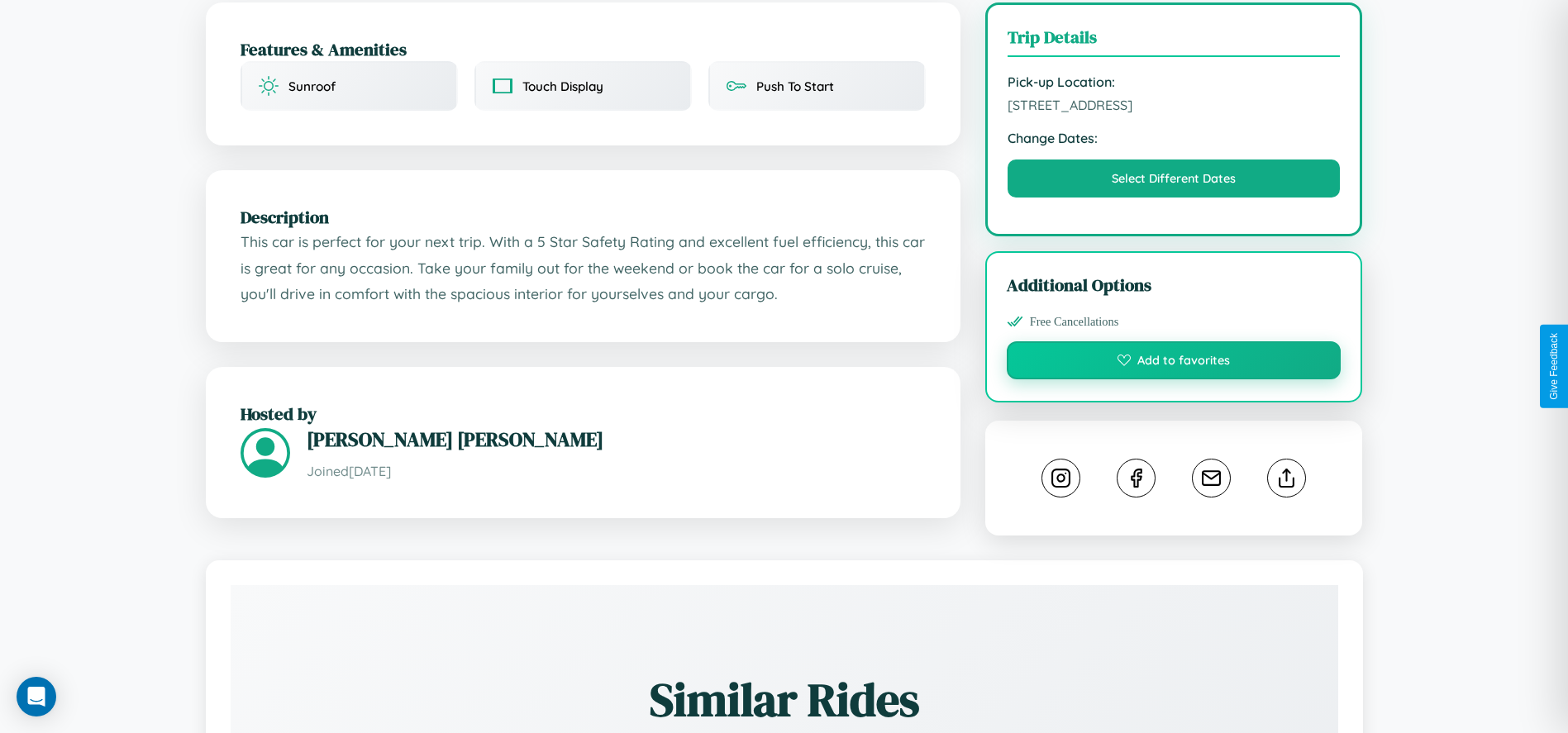
click at [1174, 362] on button "Add to favorites" at bounding box center [1174, 360] width 335 height 38
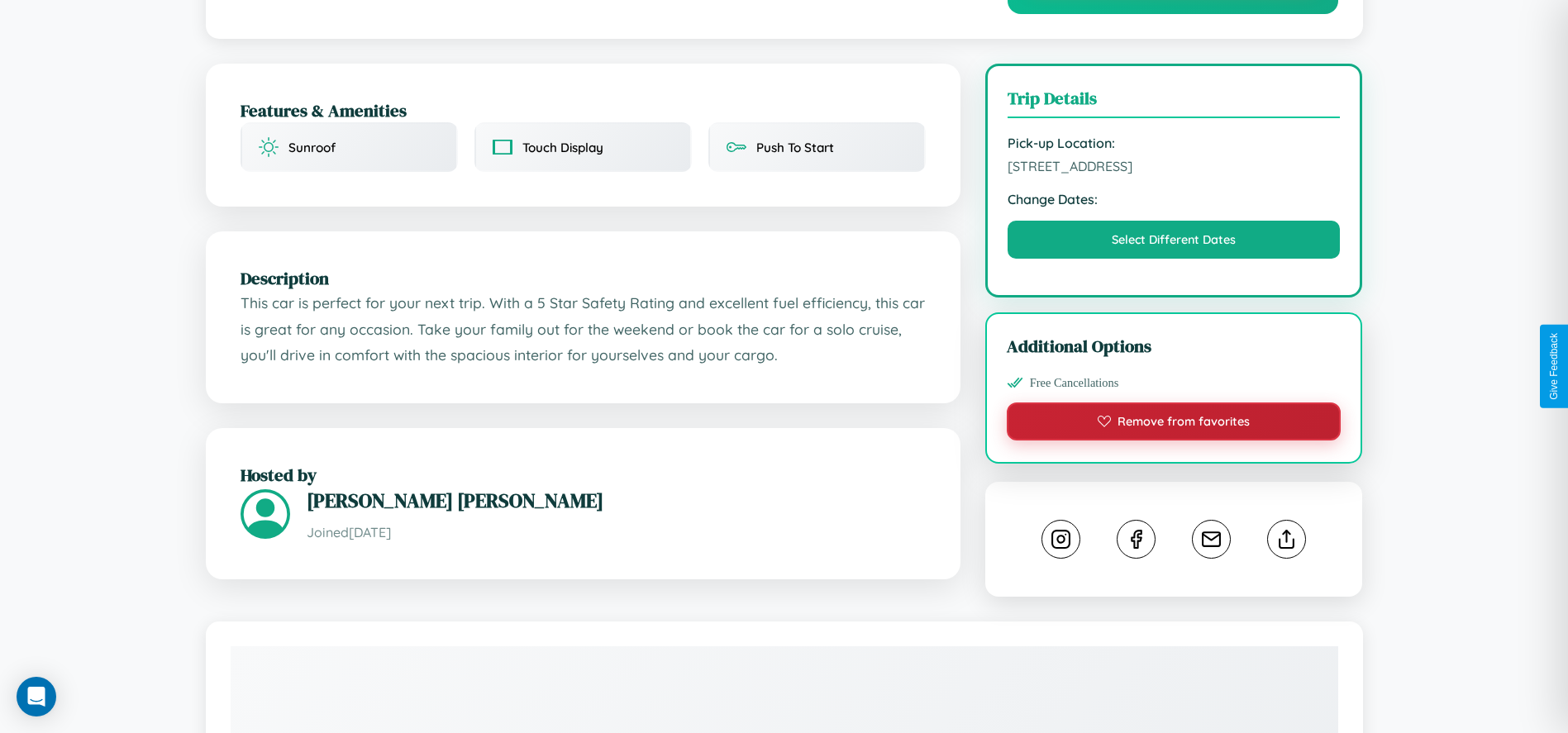
scroll to position [0, 0]
